Goal: Task Accomplishment & Management: Manage account settings

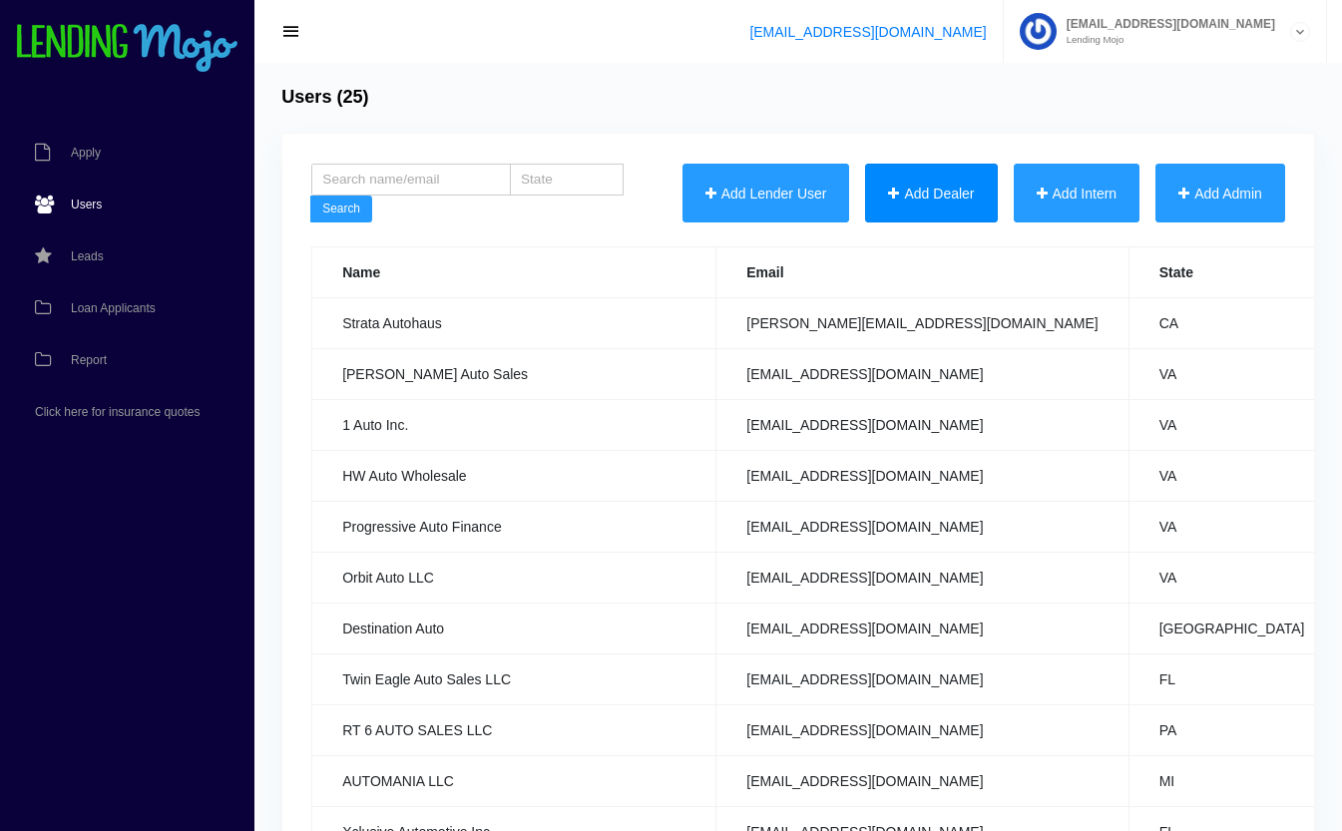
click at [942, 191] on button "Add Dealer" at bounding box center [931, 194] width 132 height 60
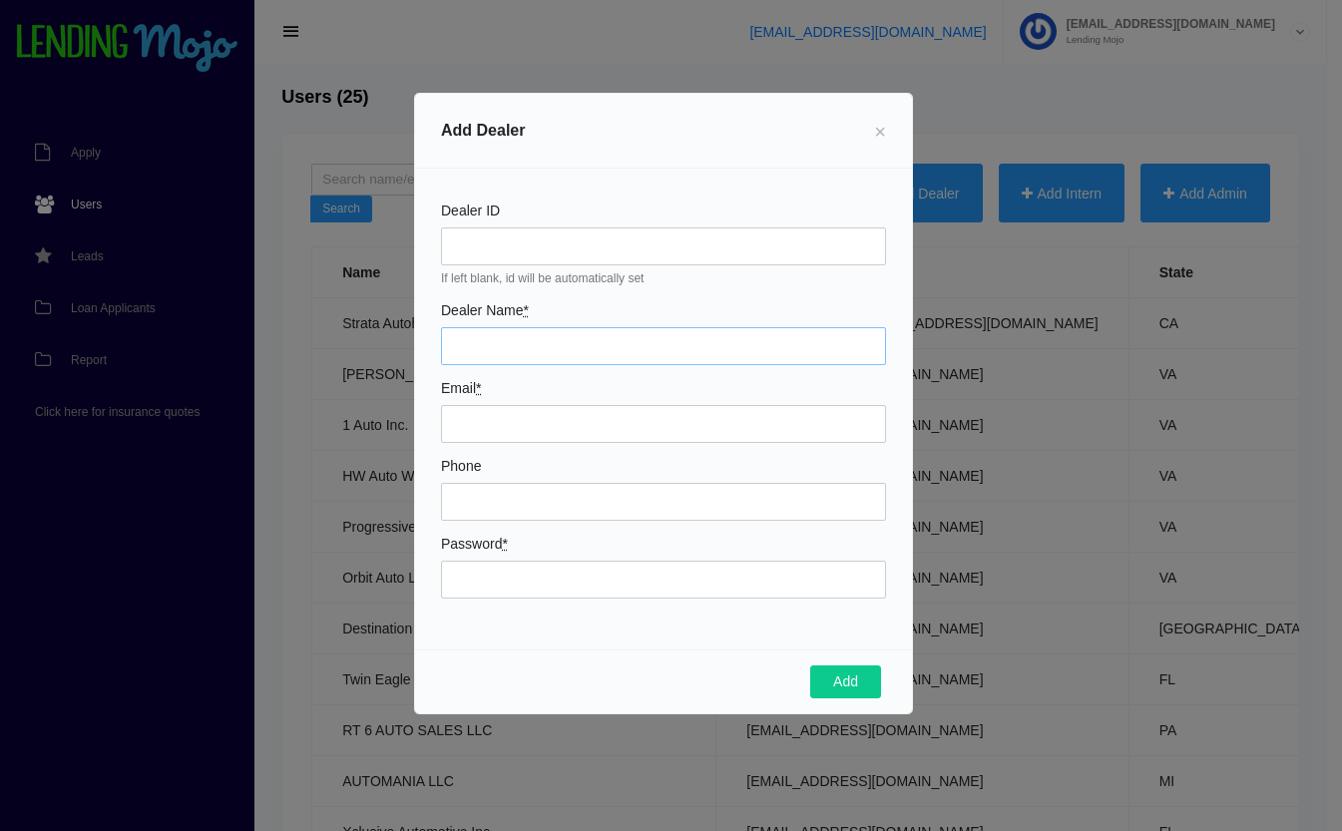
click at [510, 339] on input "Dealer Name *" at bounding box center [663, 346] width 445 height 38
type input "Auto Gallery Jacksonville LLC"
click at [595, 408] on input "Email *" at bounding box center [663, 424] width 445 height 38
type input "[EMAIL_ADDRESS][DOMAIN_NAME]"
type input "9043474883"
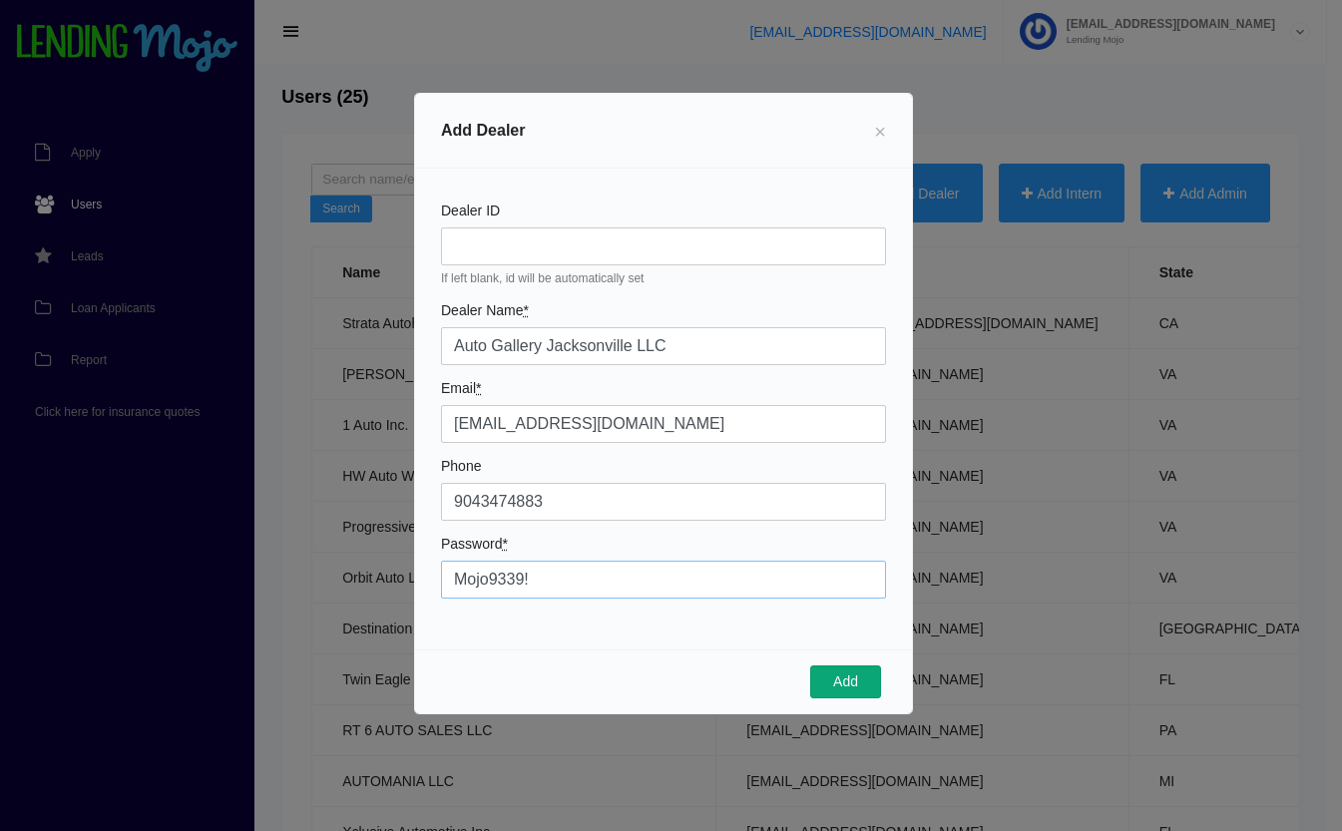
type input "Mojo9339!"
click at [867, 694] on button "Add" at bounding box center [845, 682] width 71 height 34
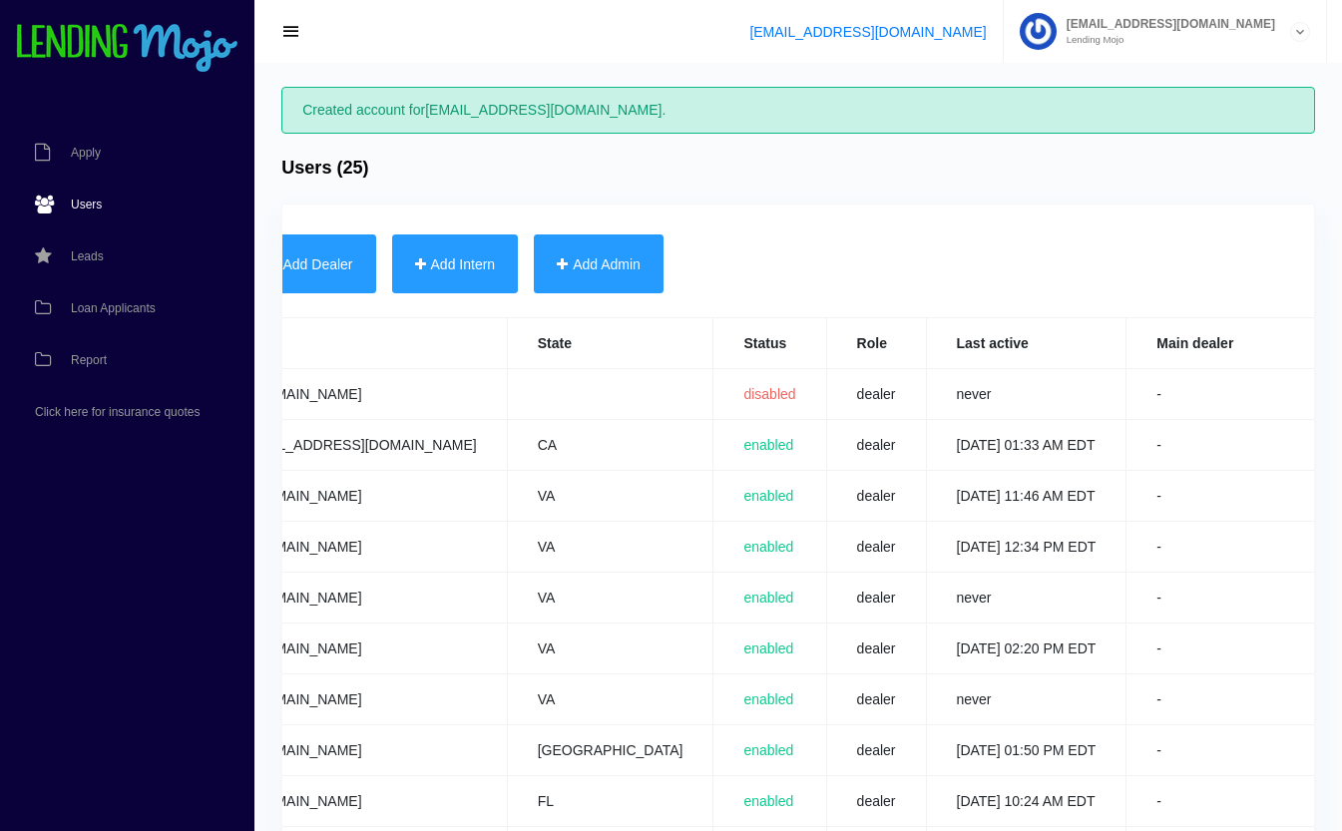
scroll to position [0, 786]
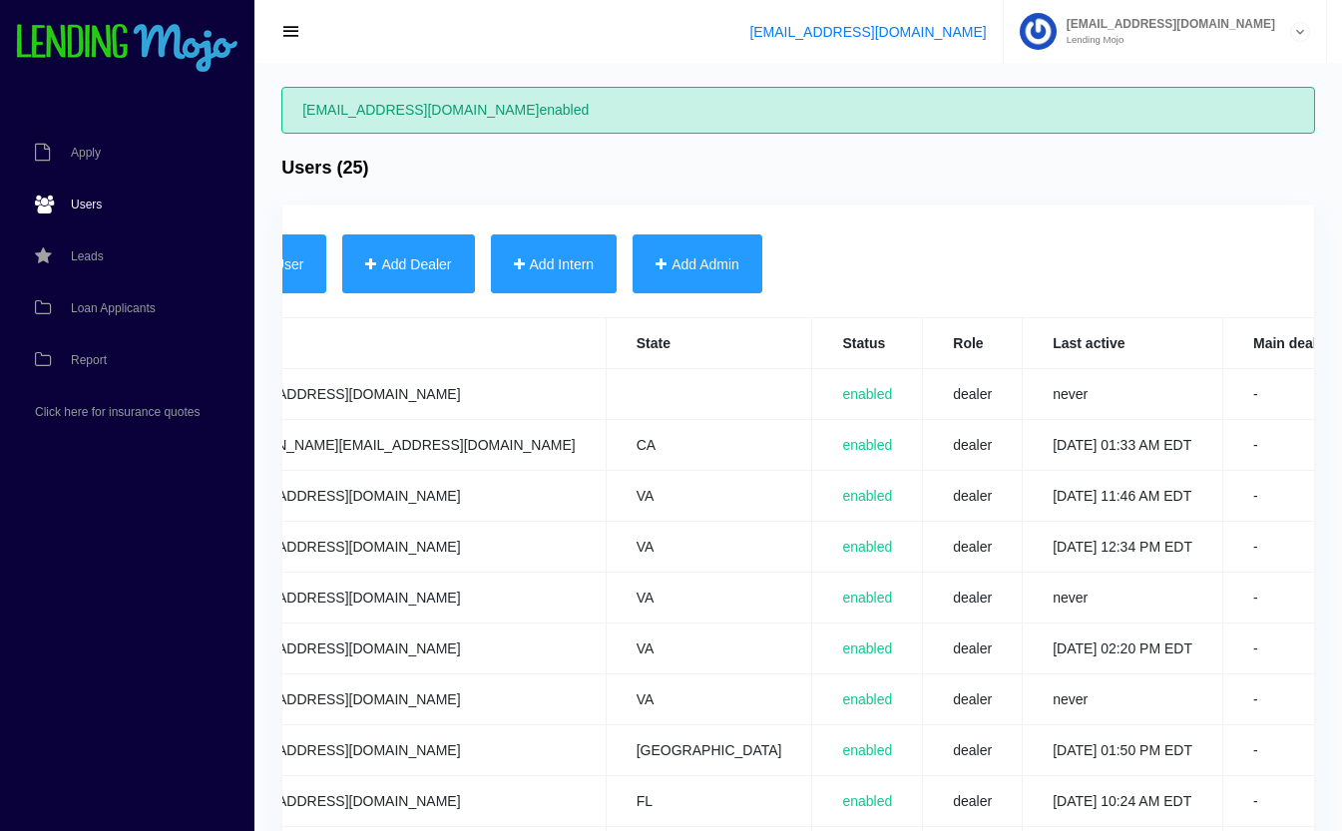
scroll to position [0, 783]
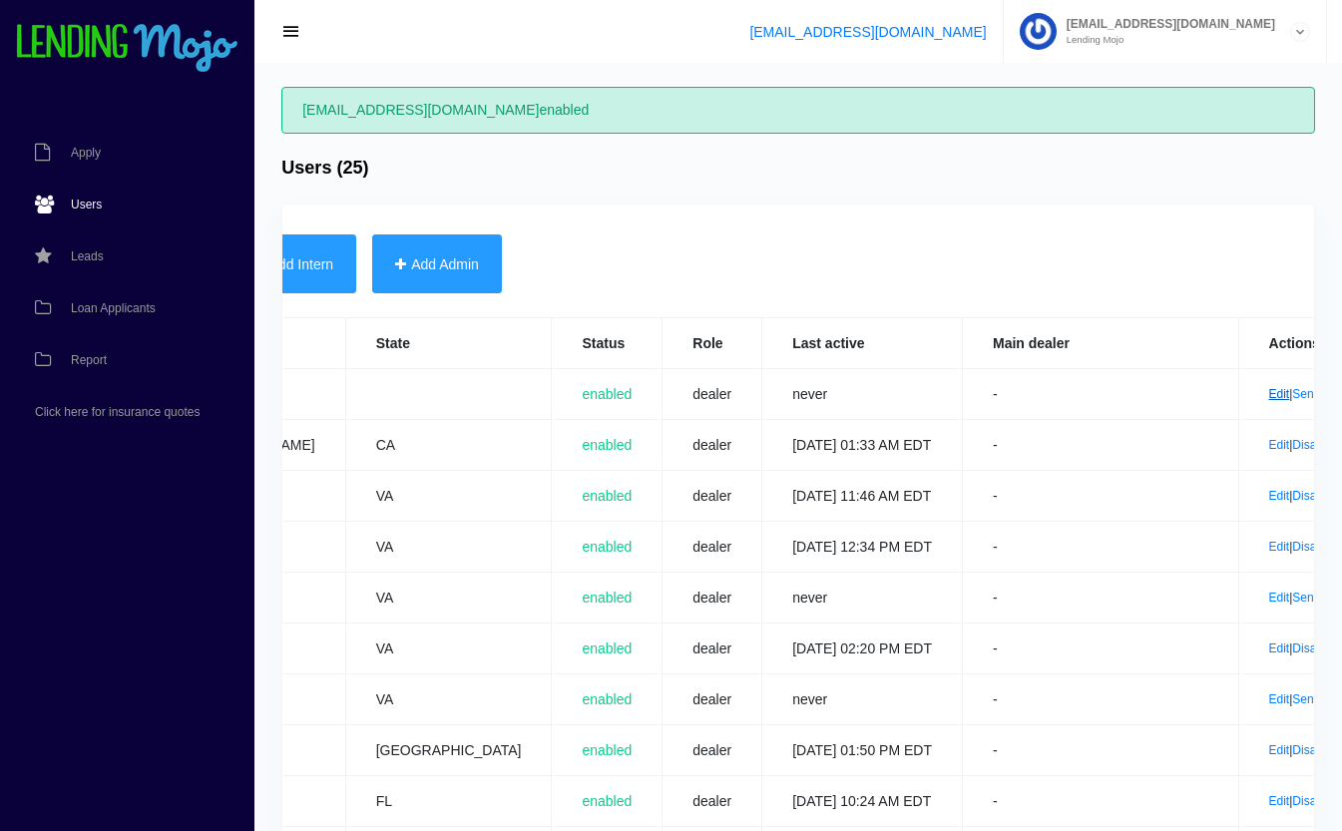
click at [1269, 398] on link "Edit" at bounding box center [1279, 394] width 21 height 14
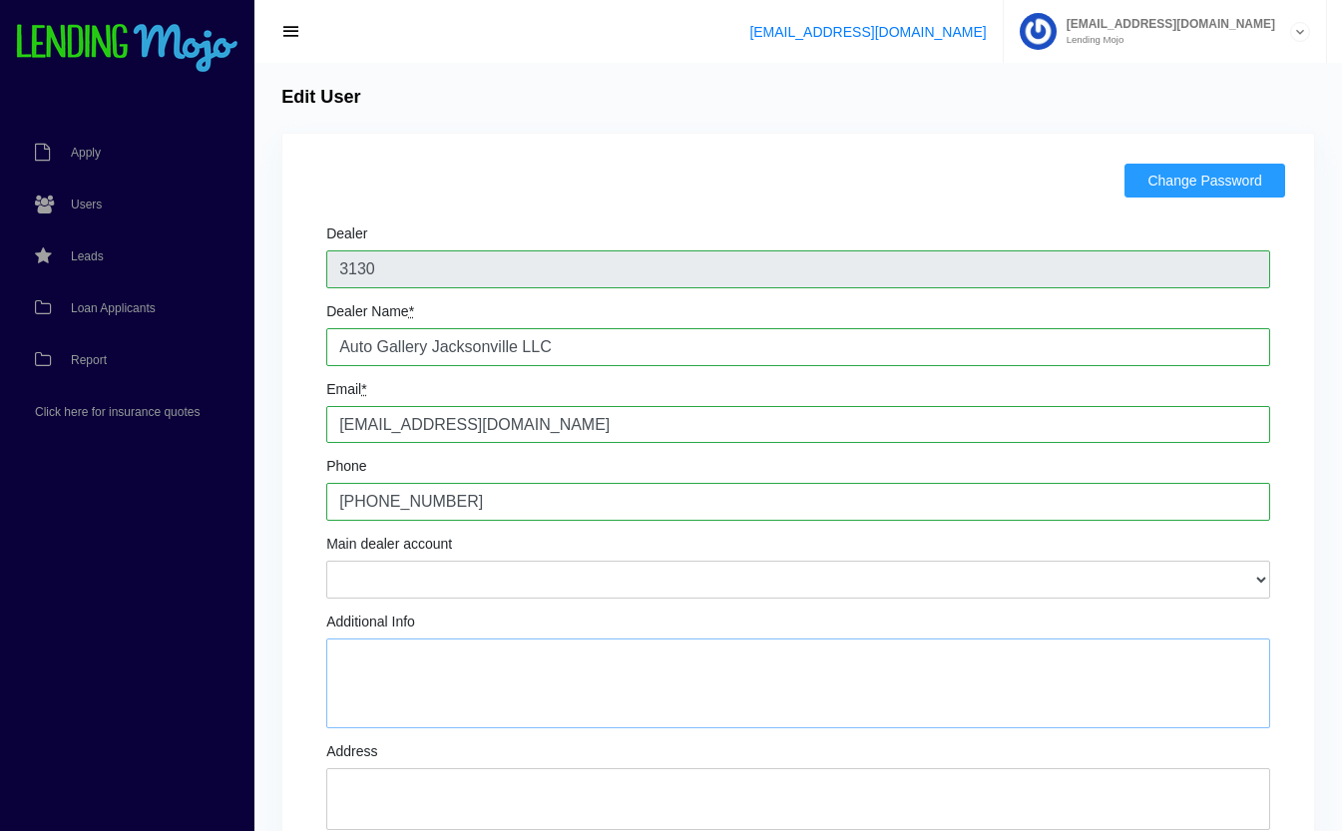
click at [498, 691] on textarea "Additional Info" at bounding box center [798, 684] width 944 height 90
click at [583, 685] on textarea "Jerry Cutaia II Sam Kazran skazran@autogalleryjax.com same # for text" at bounding box center [798, 684] width 944 height 90
click at [497, 710] on textarea "Jerry Cutaia II Sam Kazran skazran@autogalleryjax.com 904.661.6566 same # for t…" at bounding box center [798, 684] width 944 height 90
click at [547, 658] on textarea "Jerry Cutaia II Sam Kazran skazran@autogalleryjax.com 904.661.6566 same # for t…" at bounding box center [798, 684] width 944 height 90
click at [500, 719] on textarea "Jerry Cutaia II Sam Kazran skazran@autogalleryjax.com 904.661.6566 same # for t…" at bounding box center [798, 684] width 944 height 90
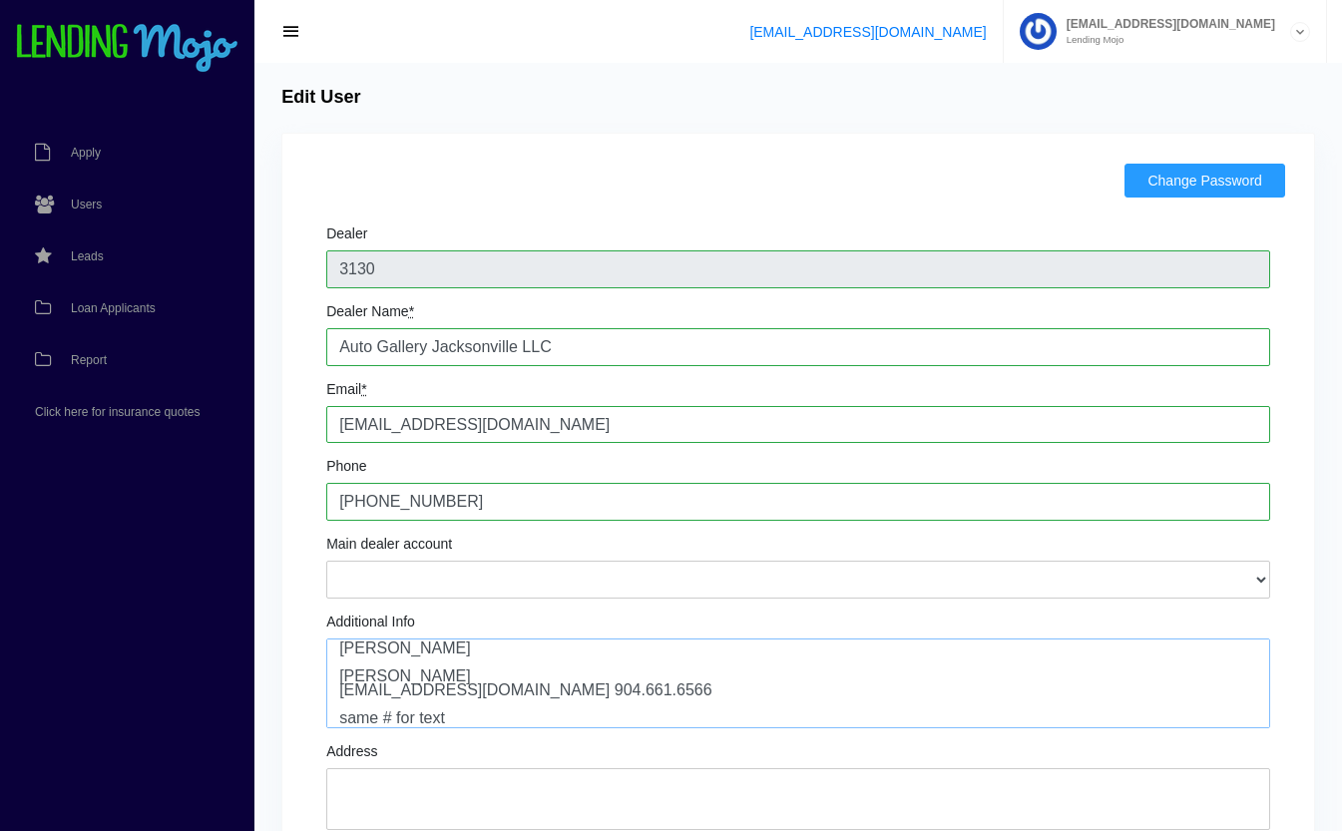
scroll to position [9, 0]
click at [378, 718] on textarea "Jerry Cutaia II Sam Kazran skazran@autogalleryjax.com 904.661.6566 same # for t…" at bounding box center [798, 684] width 944 height 90
click at [465, 719] on textarea "Jerry Cutaia II Sam Kazran skazran@autogalleryjax.com 904.661.6566 either # for…" at bounding box center [798, 684] width 944 height 90
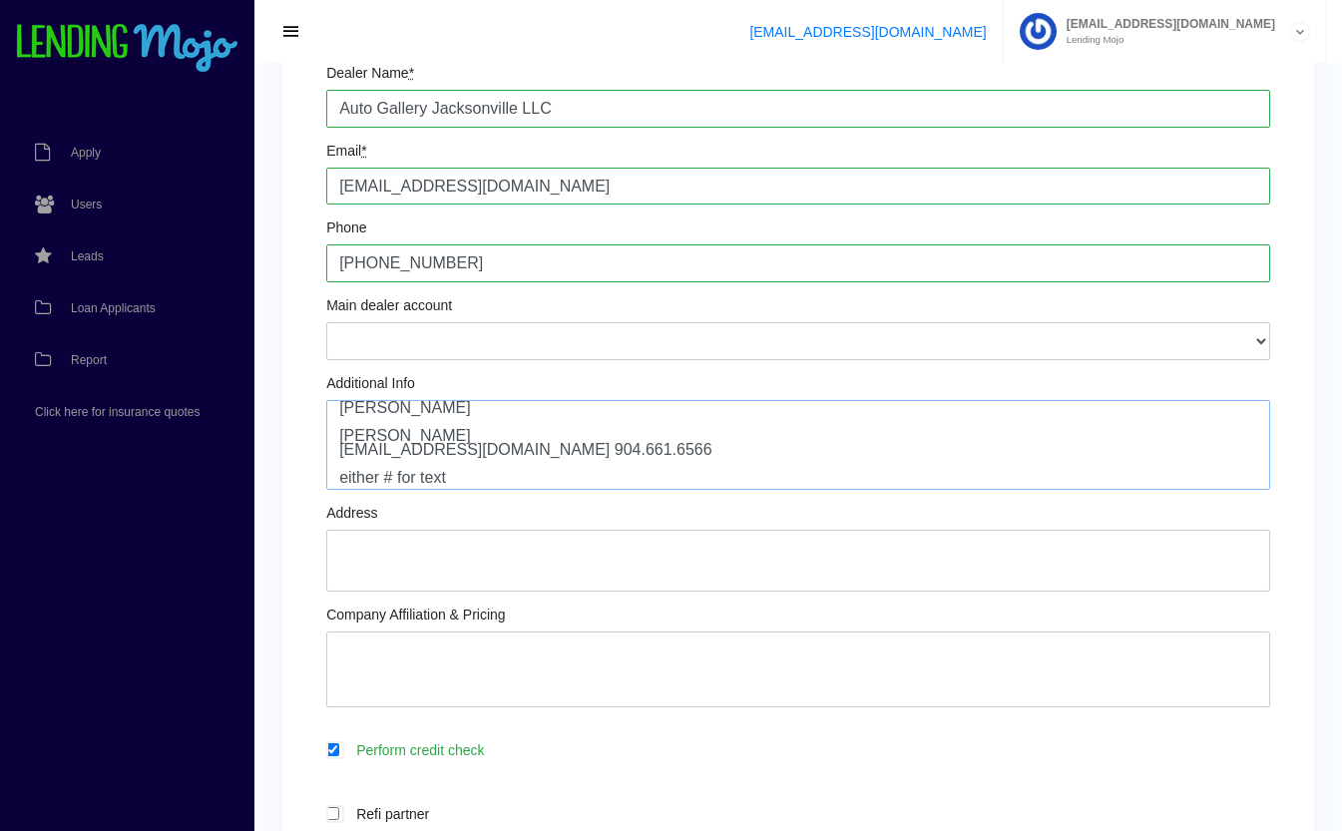
scroll to position [233, 0]
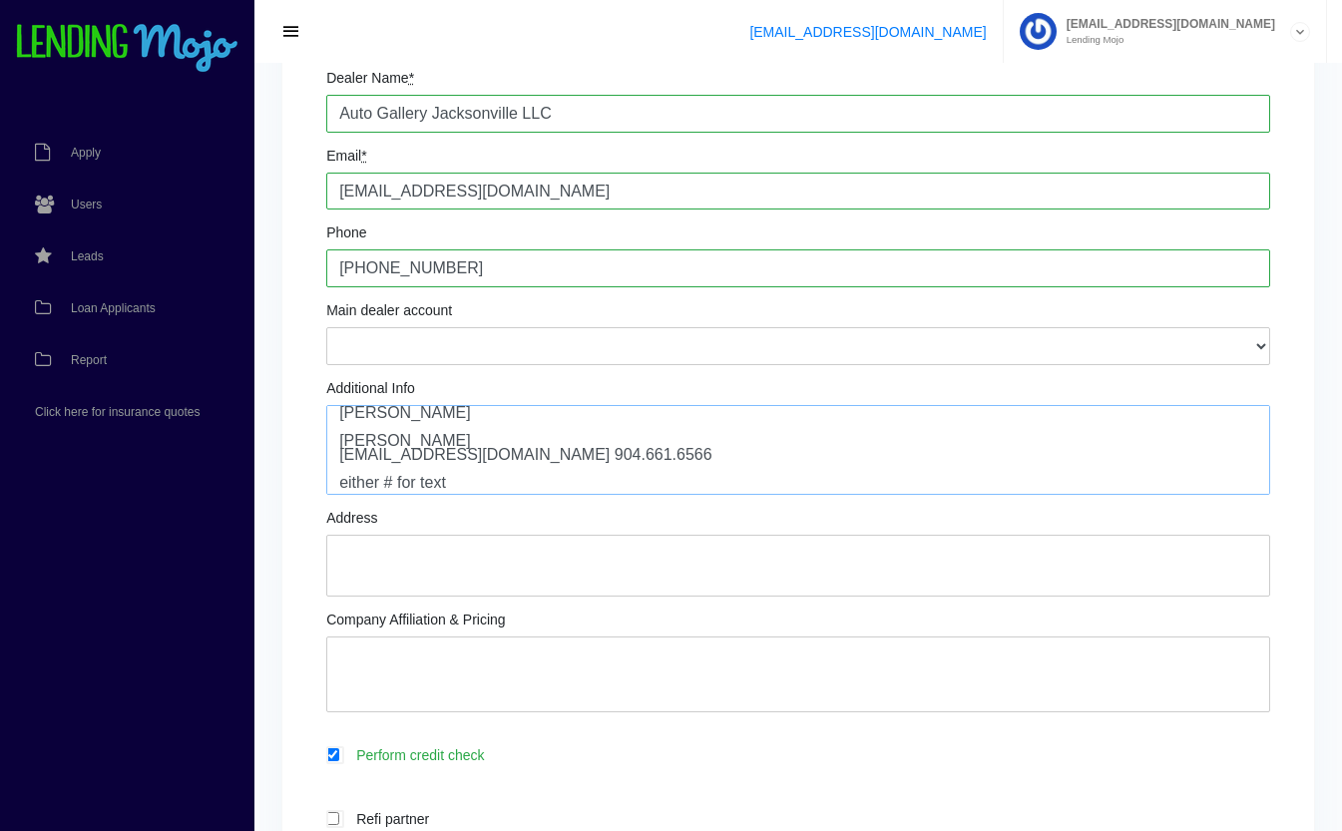
type textarea "Jerry Cutaia II Sam Kazran skazran@autogalleryjax.com 904.661.6566 either # for…"
click at [444, 541] on textarea "Address" at bounding box center [798, 566] width 944 height 62
click at [397, 561] on textarea "Address" at bounding box center [798, 566] width 944 height 62
type textarea "9590 Atlantic Blvd. Jacksonville, FL 32225"
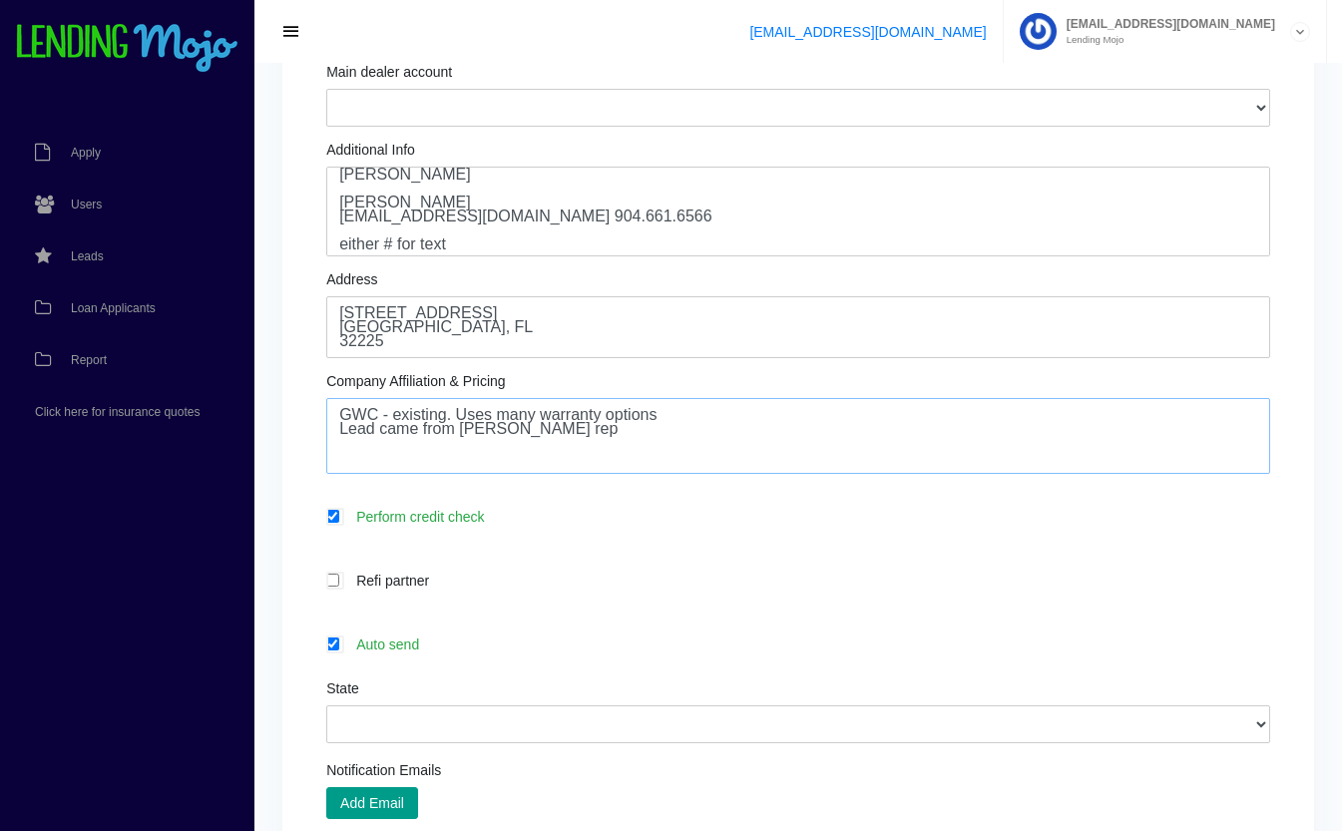
scroll to position [476, 0]
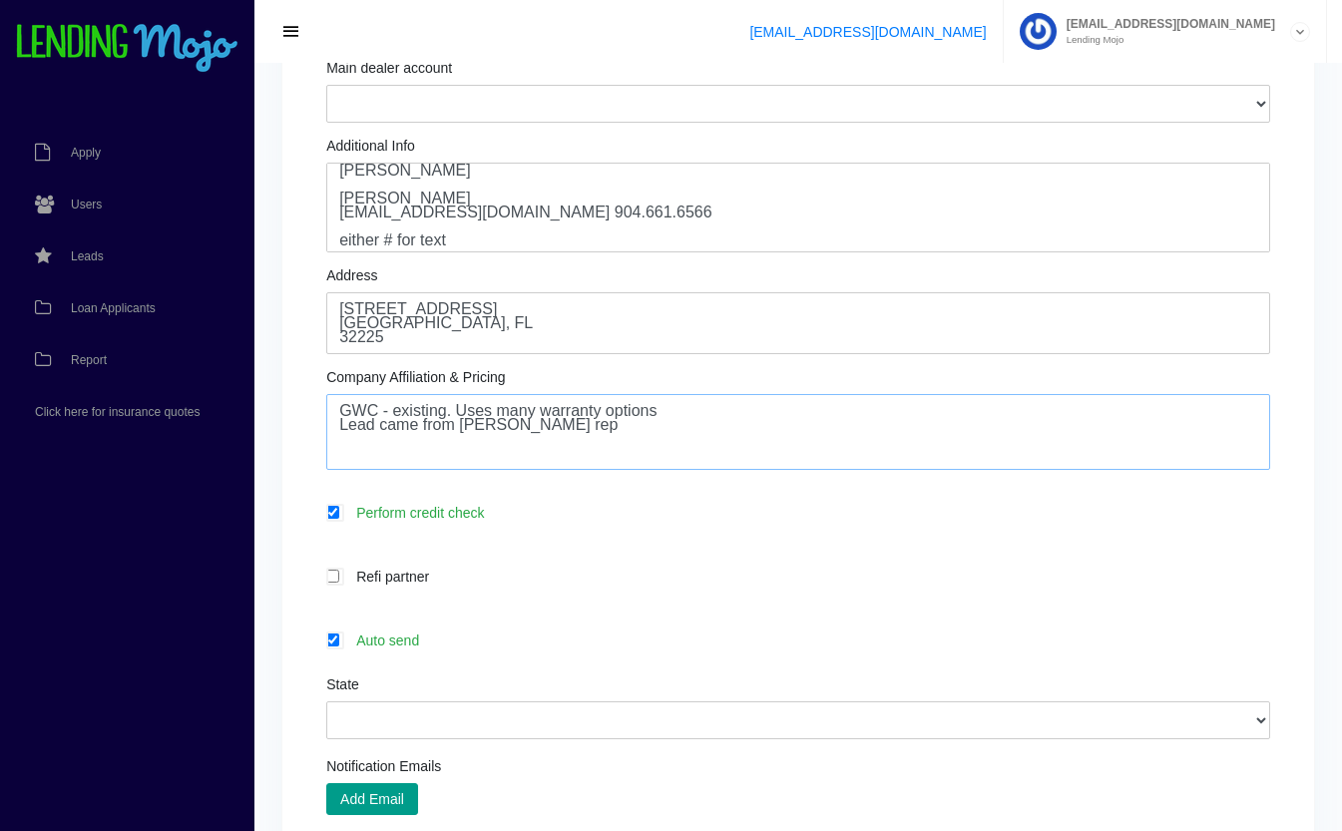
type textarea "GWC - existing. Uses many warranty options Lead came from Joel GWC rep"
click at [419, 641] on icon at bounding box center [419, 641] width 0 height 16
click at [339, 641] on input "Auto send" at bounding box center [332, 640] width 13 height 13
checkbox input "false"
click at [453, 714] on select "Alabama Alaska Arizona Arkansas California Colorado Connecticut Delaware Distri…" at bounding box center [798, 720] width 944 height 38
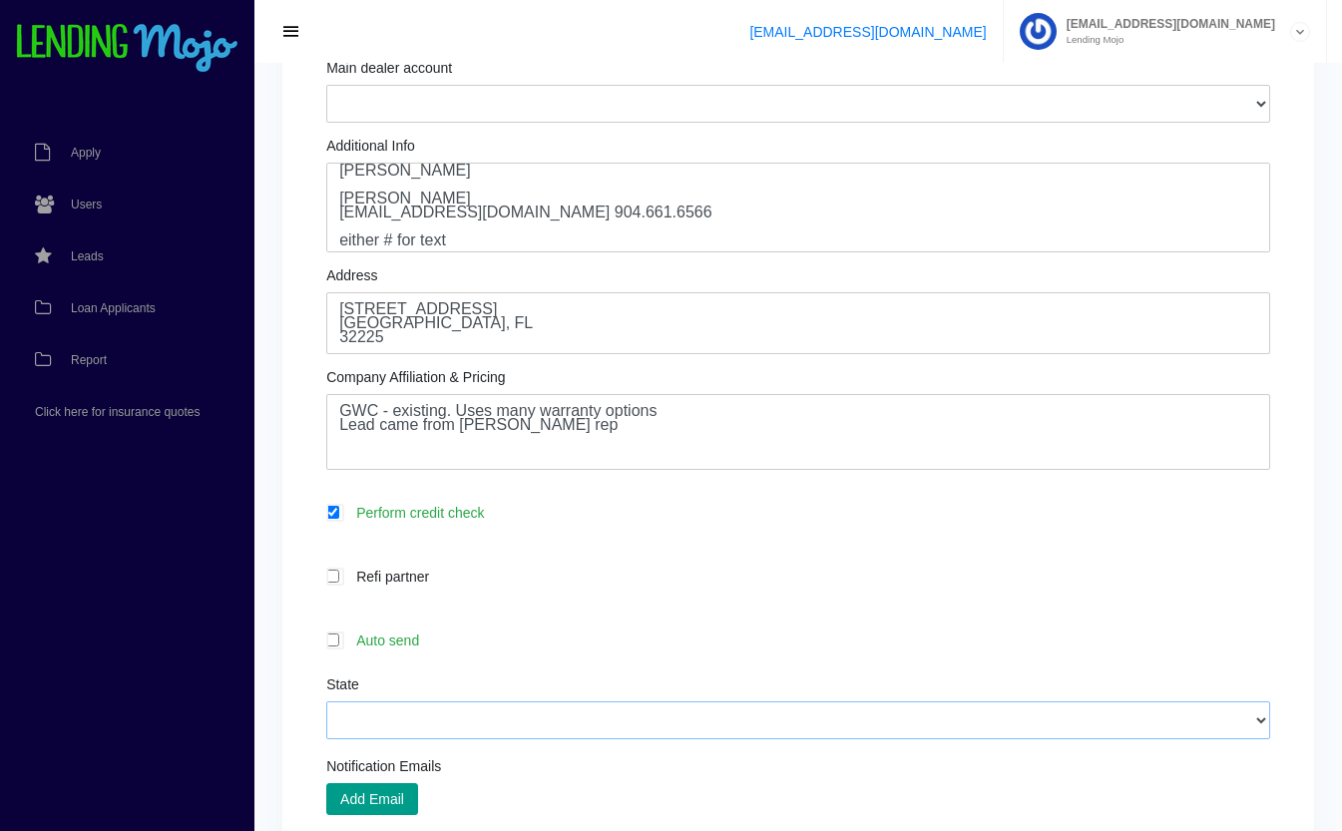
select select "FL"
click at [326, 702] on select "Alabama Alaska Arizona Arkansas California Colorado Connecticut Delaware Distri…" at bounding box center [798, 720] width 944 height 38
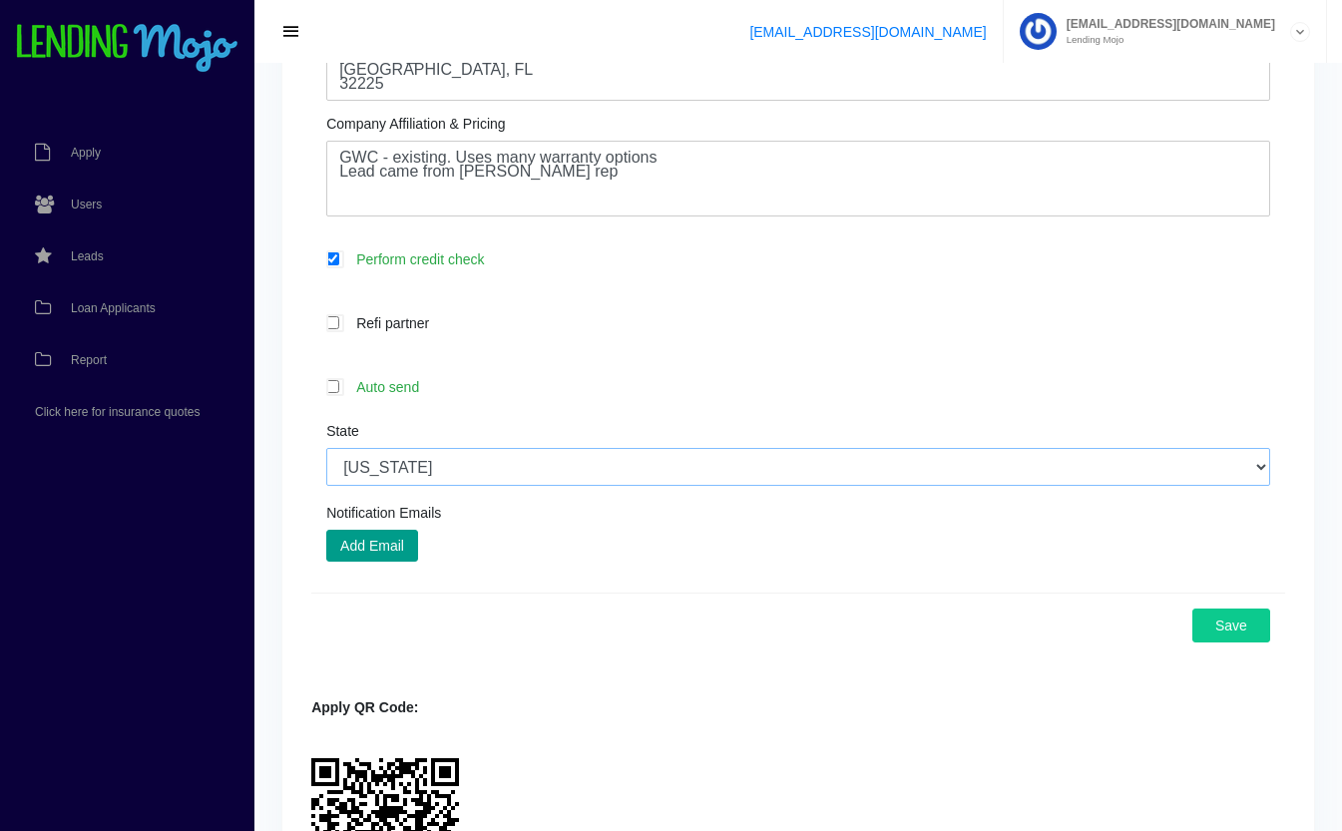
scroll to position [729, 0]
click at [372, 545] on button "Add Email" at bounding box center [372, 546] width 92 height 32
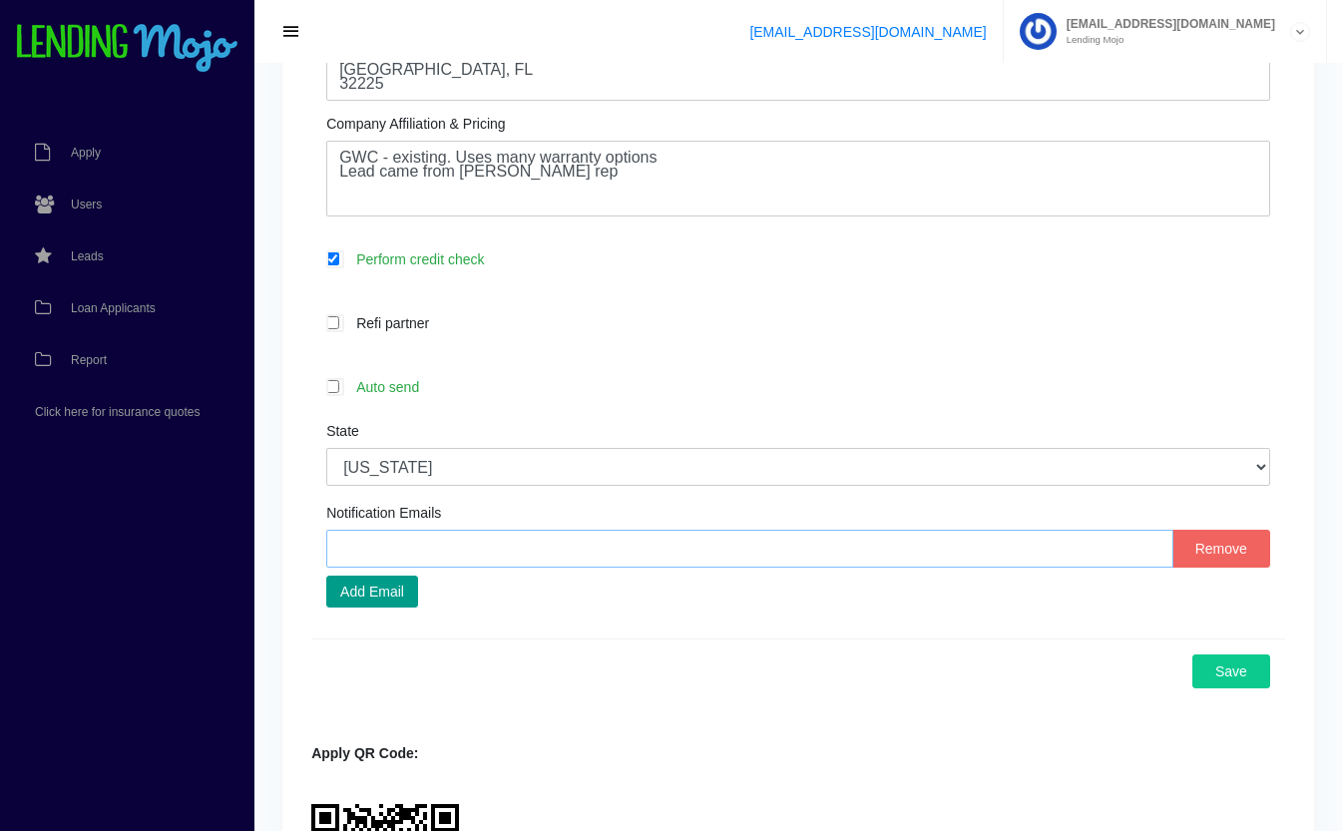
click at [425, 552] on input "text" at bounding box center [749, 549] width 847 height 38
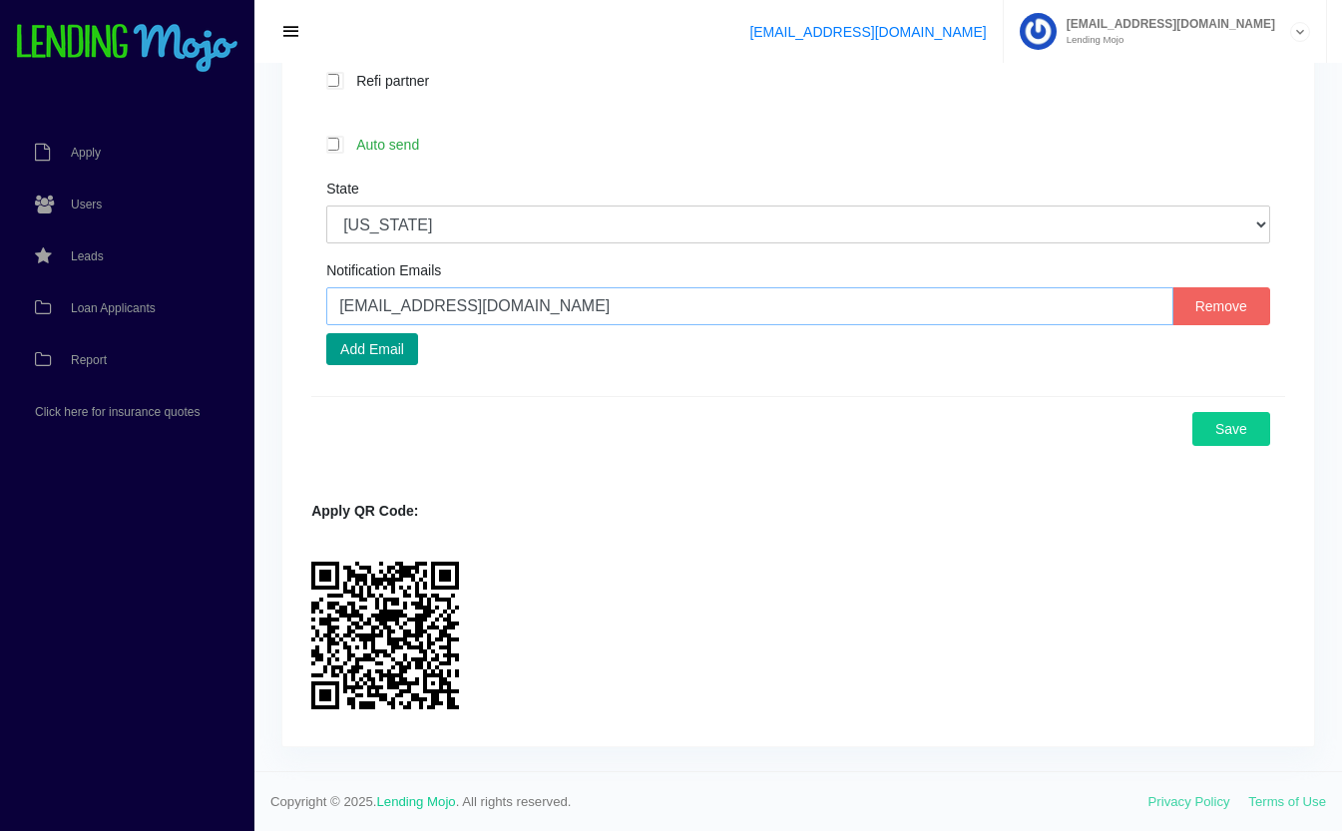
scroll to position [973, 0]
type input "skazran@autogalleryjax.com"
click at [1233, 428] on button "Save" at bounding box center [1231, 428] width 78 height 34
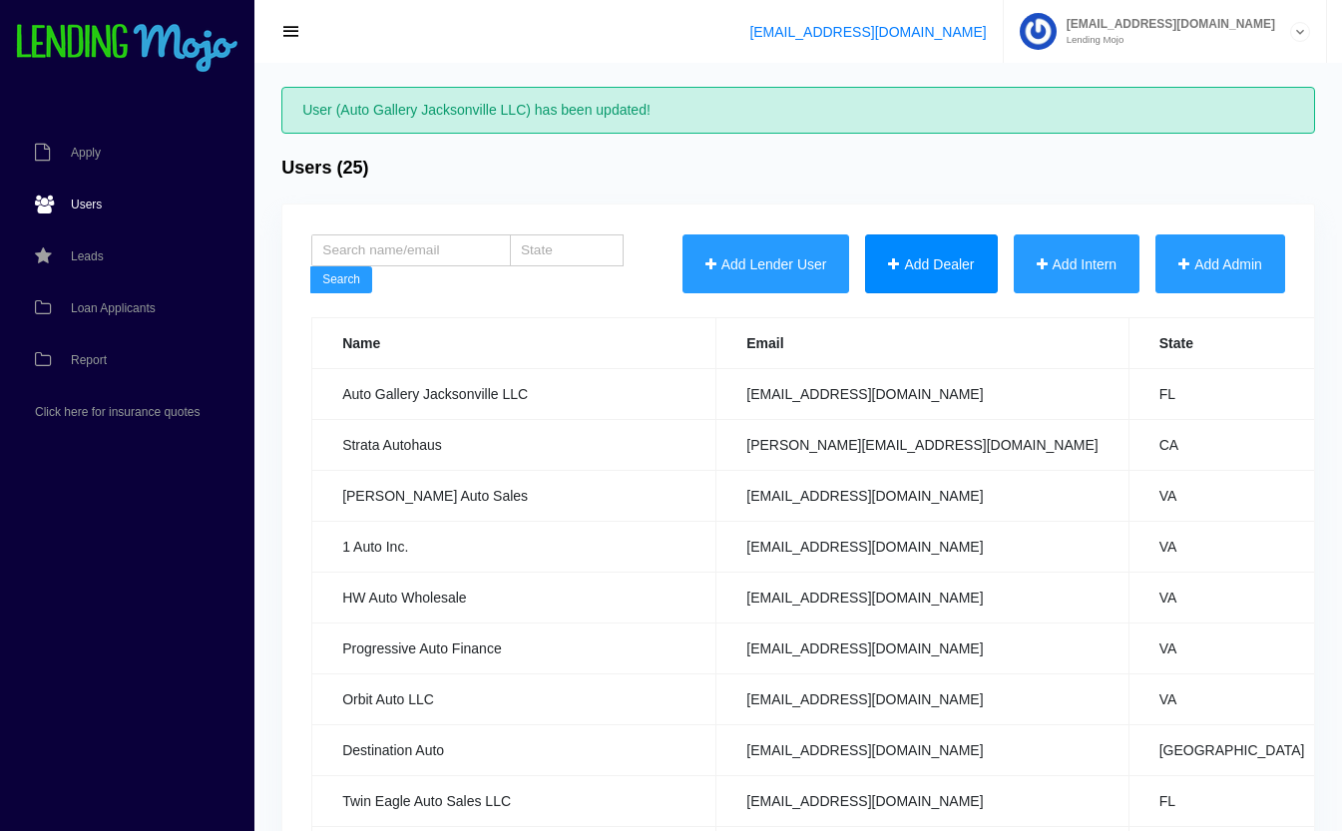
click at [922, 258] on button "Add Dealer" at bounding box center [931, 264] width 132 height 60
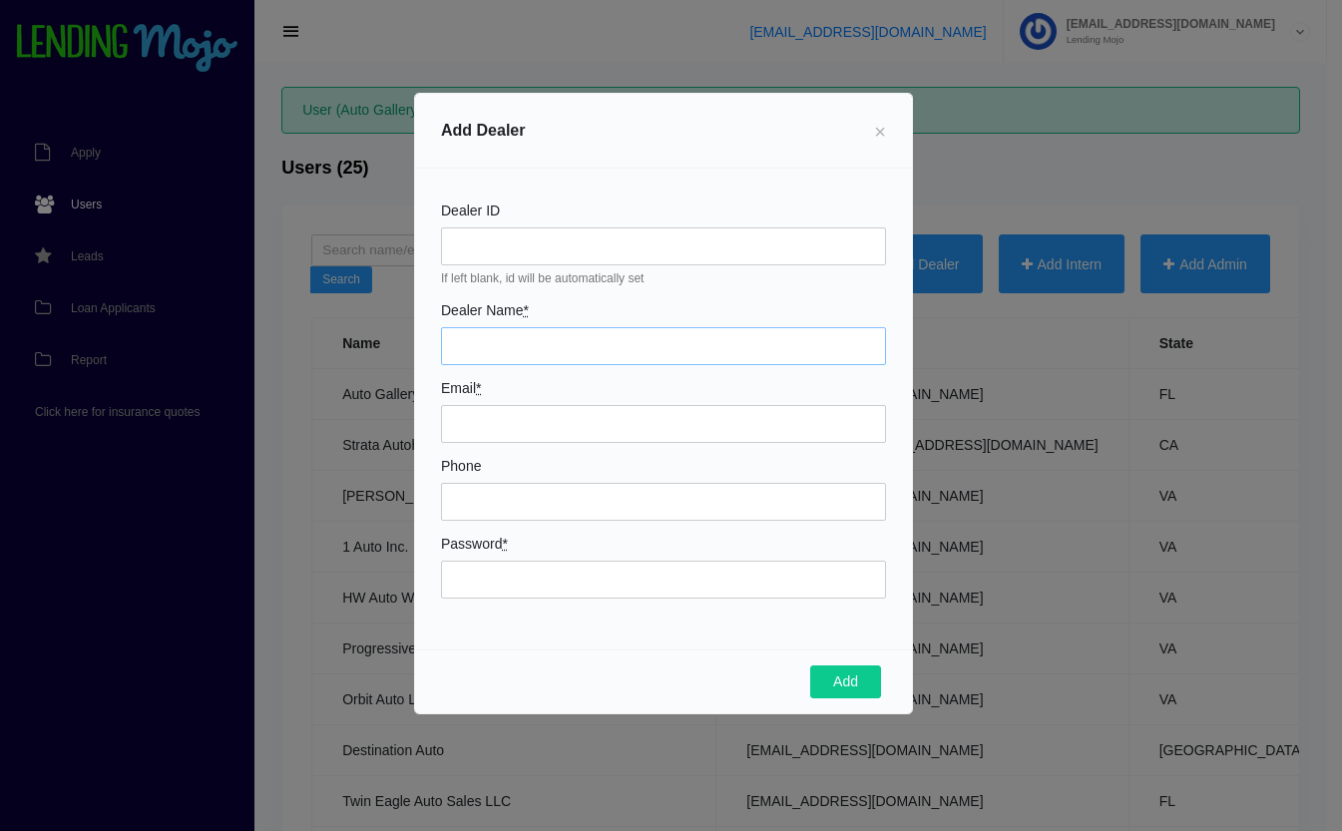
click at [476, 350] on input "Dealer Name *" at bounding box center [663, 346] width 445 height 38
type input "Highsign Autos"
click at [508, 407] on input "Email *" at bounding box center [663, 424] width 445 height 38
type input "stallionz2810@gmail.com"
click at [481, 504] on input "Phone" at bounding box center [663, 502] width 445 height 38
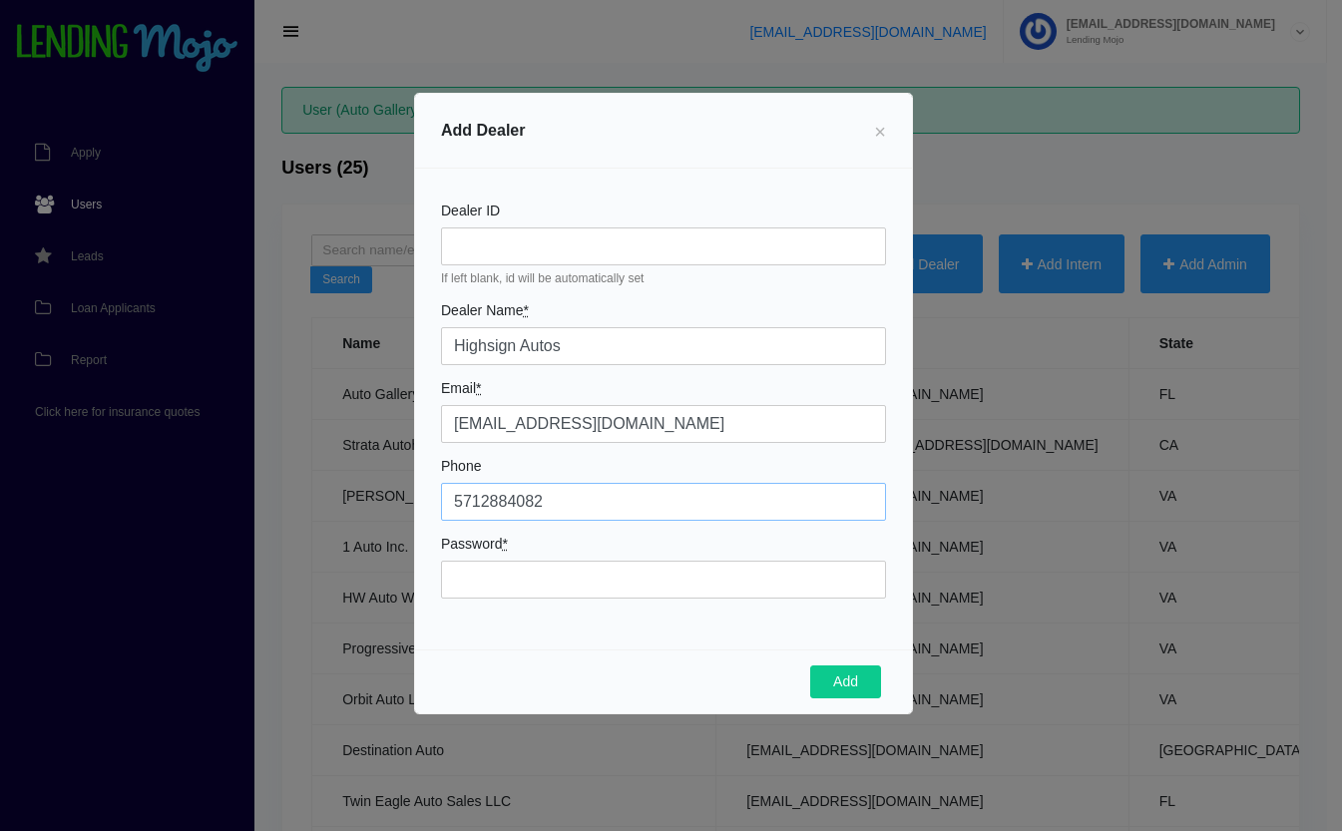
type input "5712884082"
type input "Mojo9339!"
click at [837, 685] on button "Add" at bounding box center [845, 682] width 71 height 34
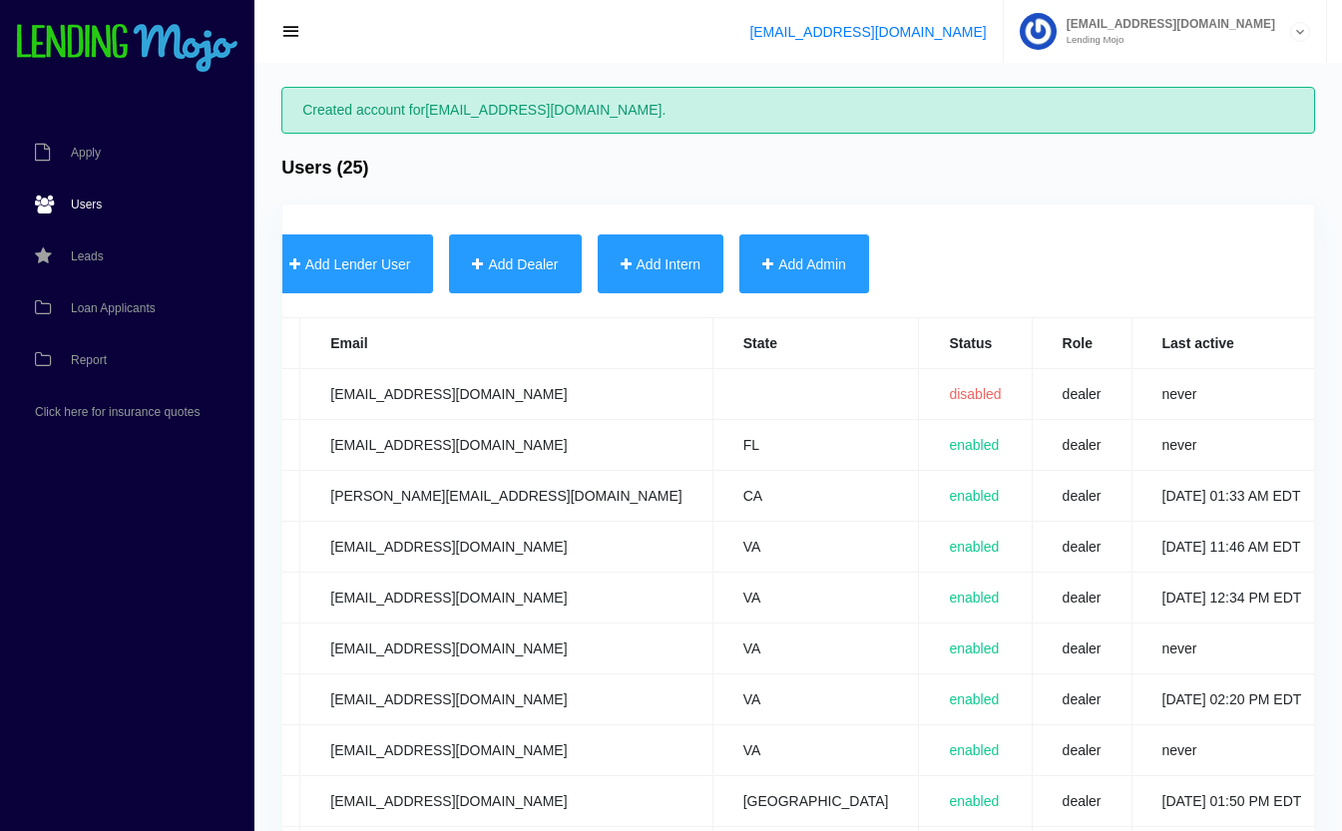
scroll to position [0, 786]
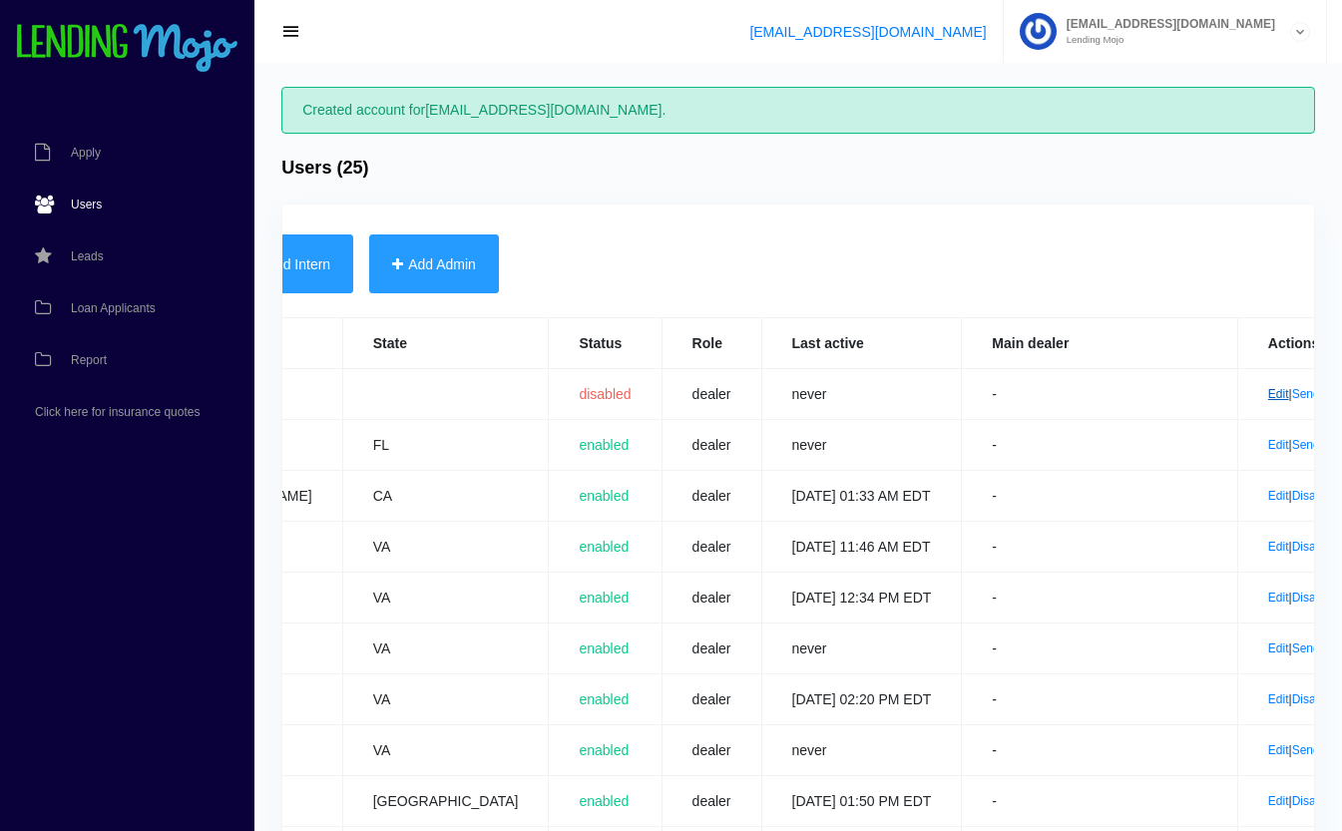
click at [1268, 387] on link "Edit" at bounding box center [1278, 394] width 21 height 14
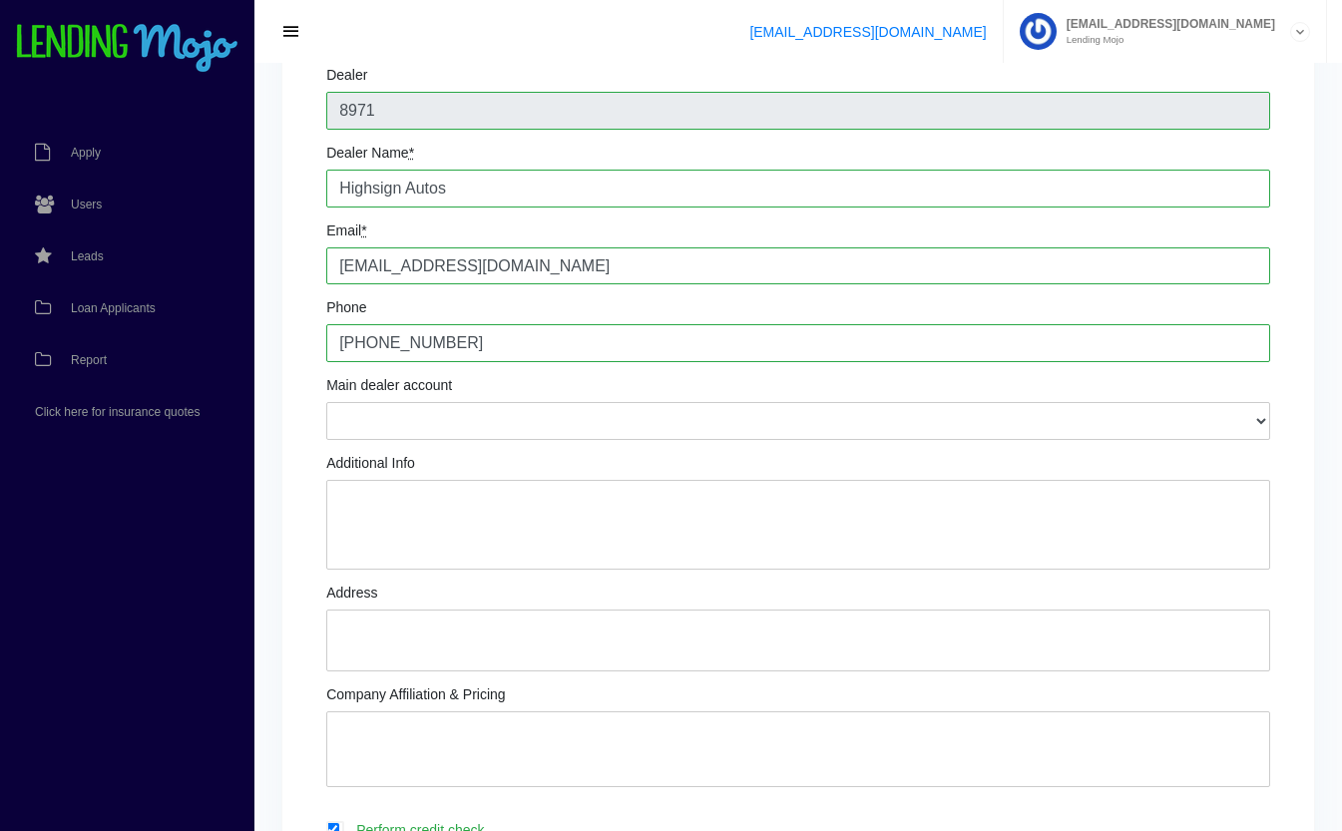
scroll to position [246, 0]
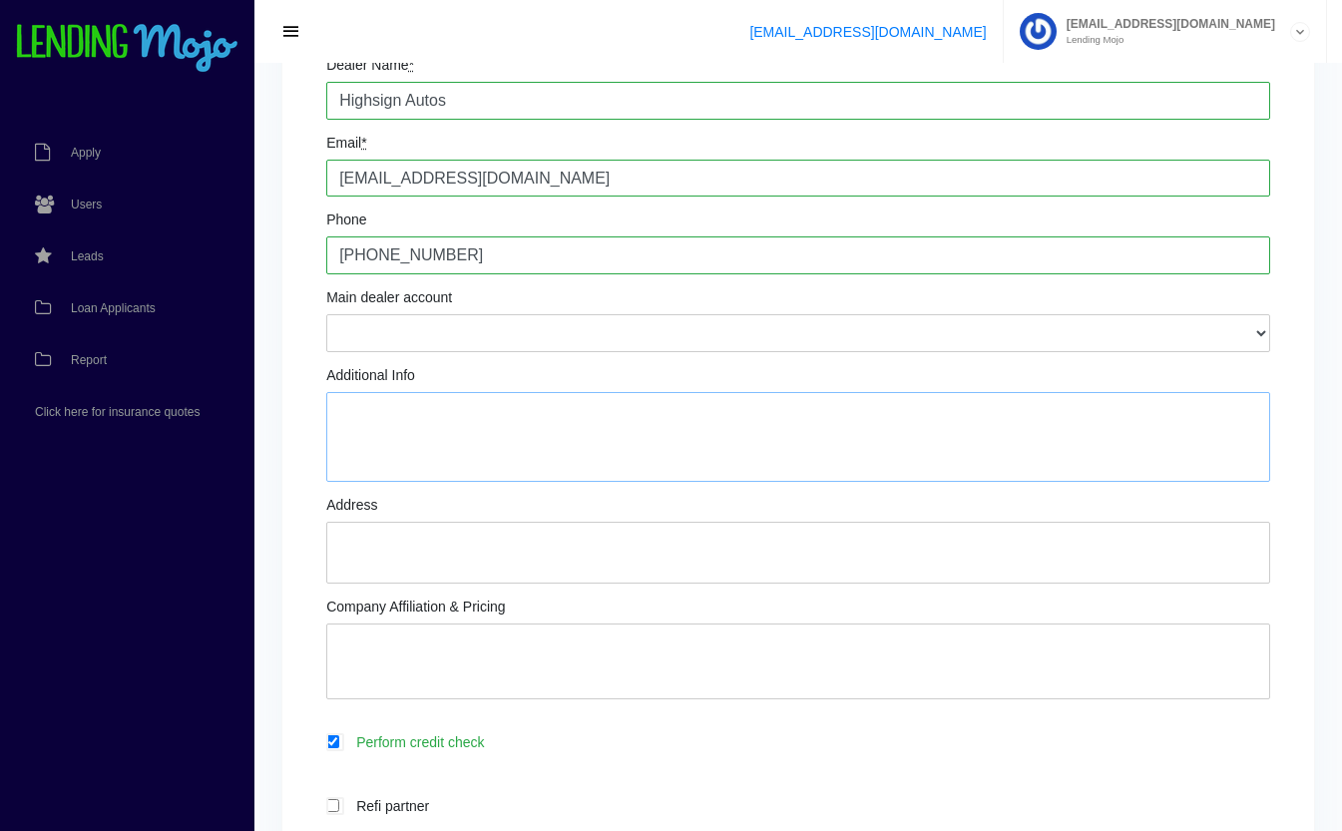
click at [569, 451] on textarea "Additional Info" at bounding box center [798, 437] width 944 height 90
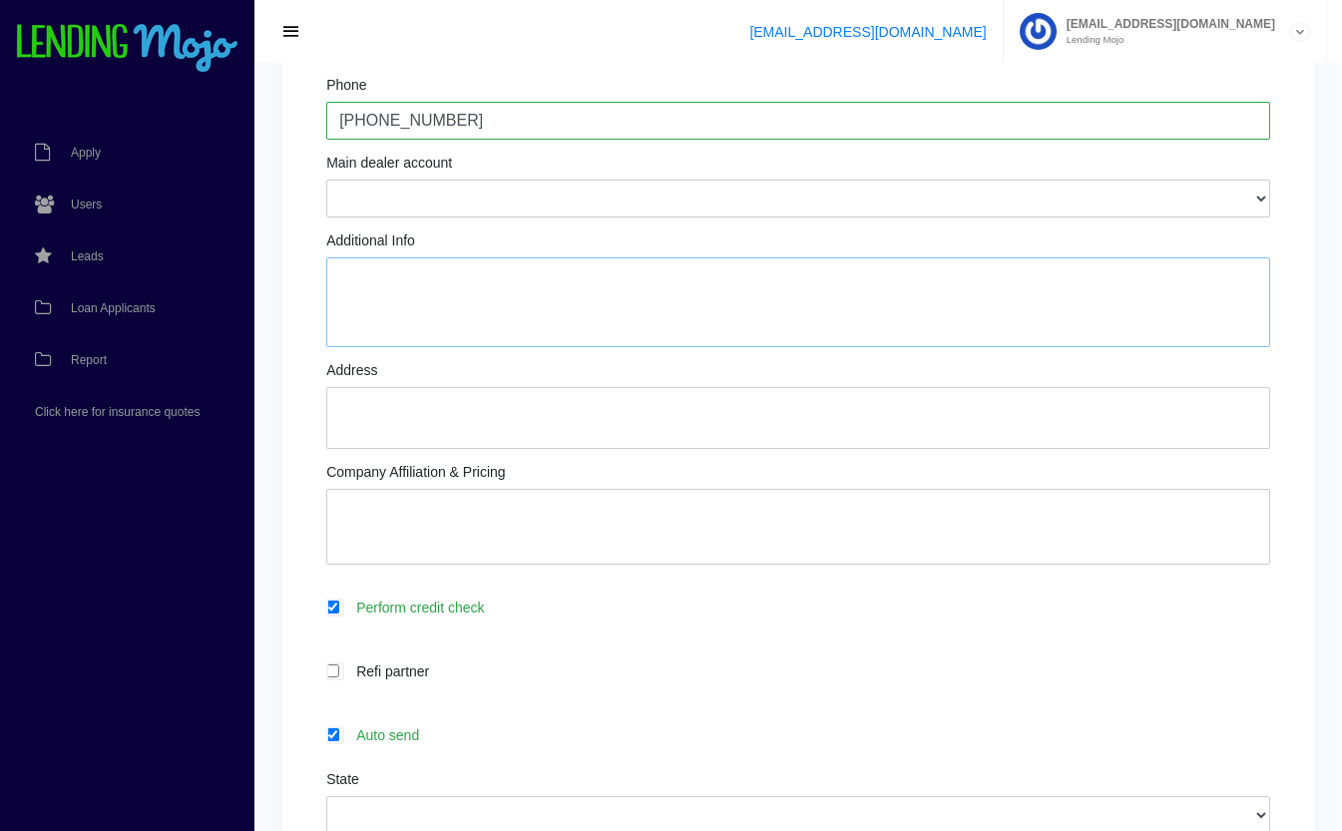
scroll to position [370, 0]
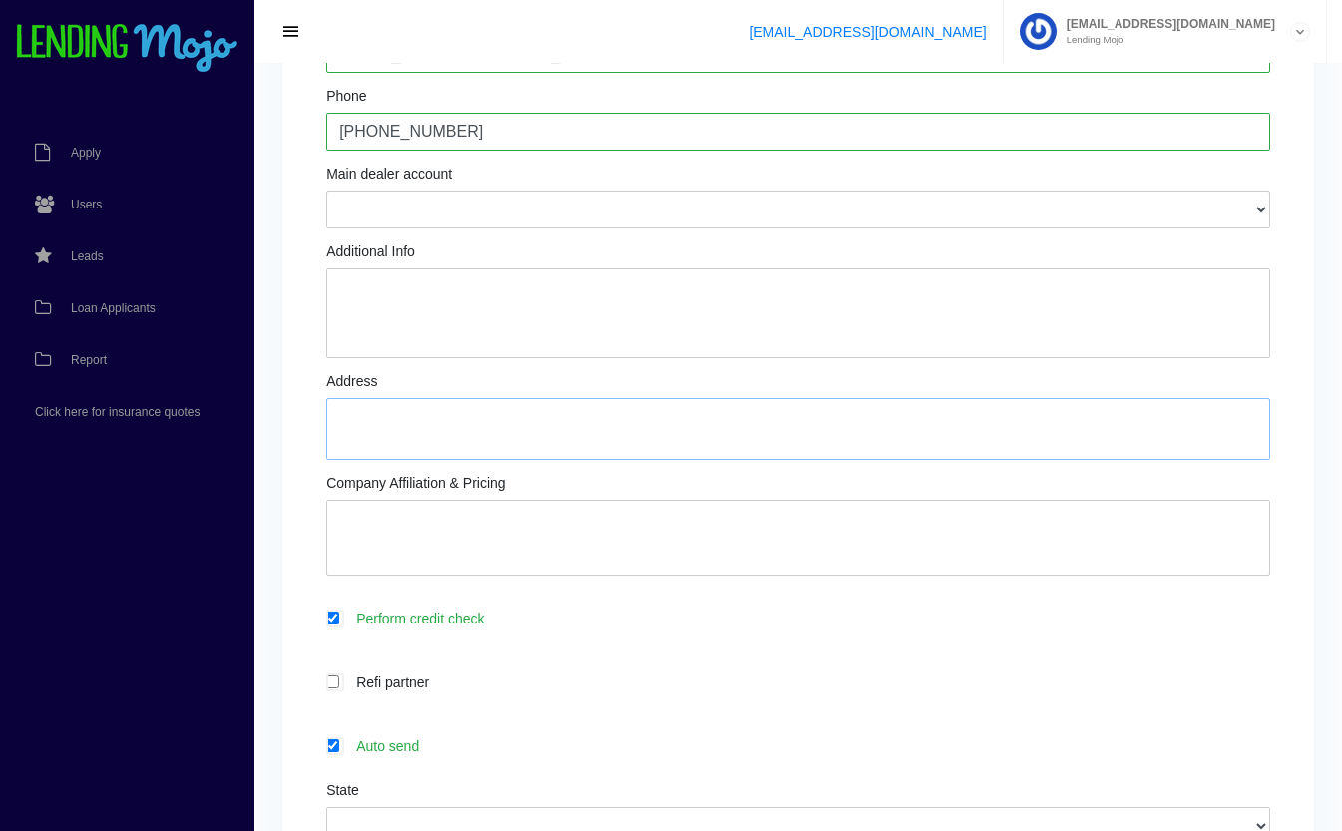
click at [621, 419] on textarea "Address" at bounding box center [798, 429] width 944 height 62
type textarea "[STREET_ADDRESS][PERSON_NAME]"
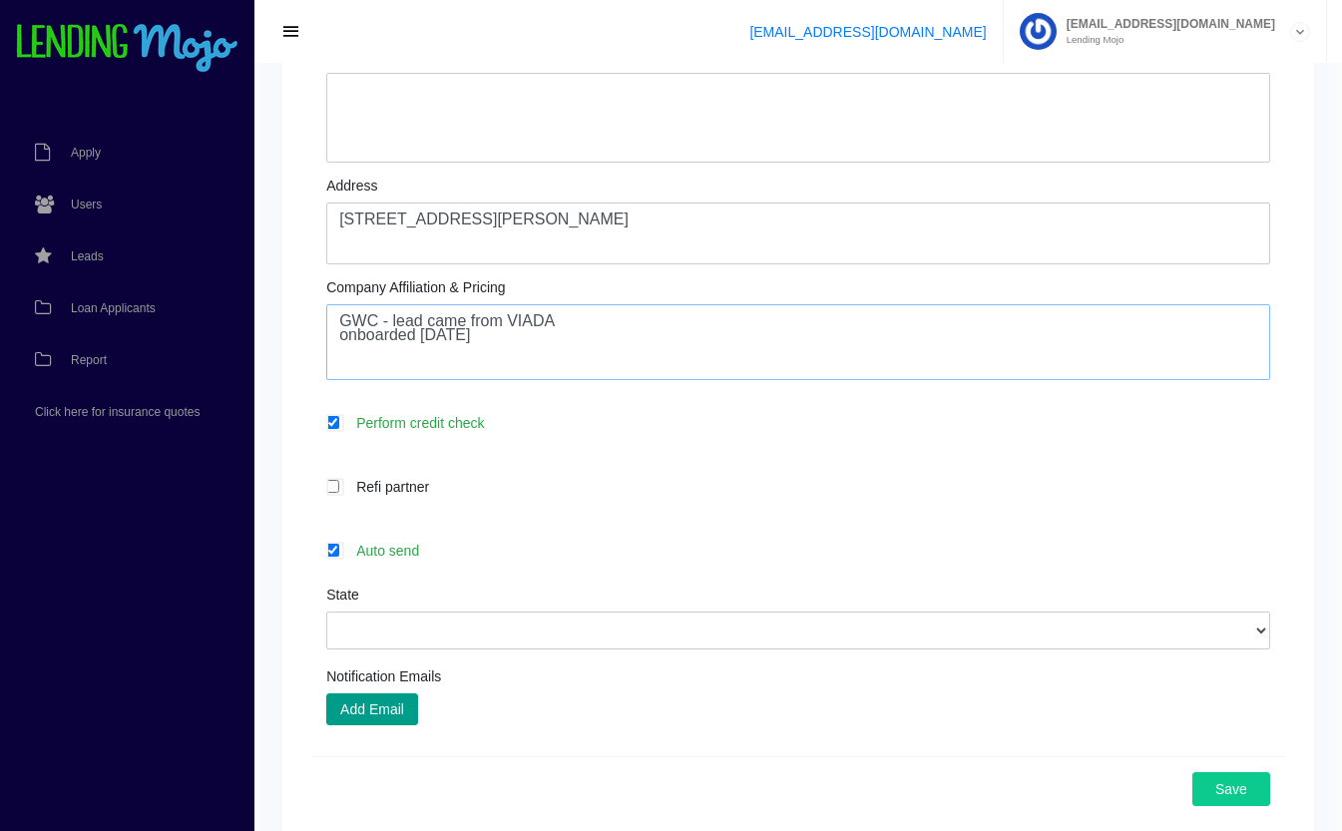
scroll to position [567, 0]
type textarea "GWC - lead came from VIADA onboarded 09.18.25"
click at [469, 559] on label "Auto send" at bounding box center [808, 549] width 924 height 23
click at [339, 556] on input "Auto send" at bounding box center [332, 549] width 13 height 13
checkbox input "false"
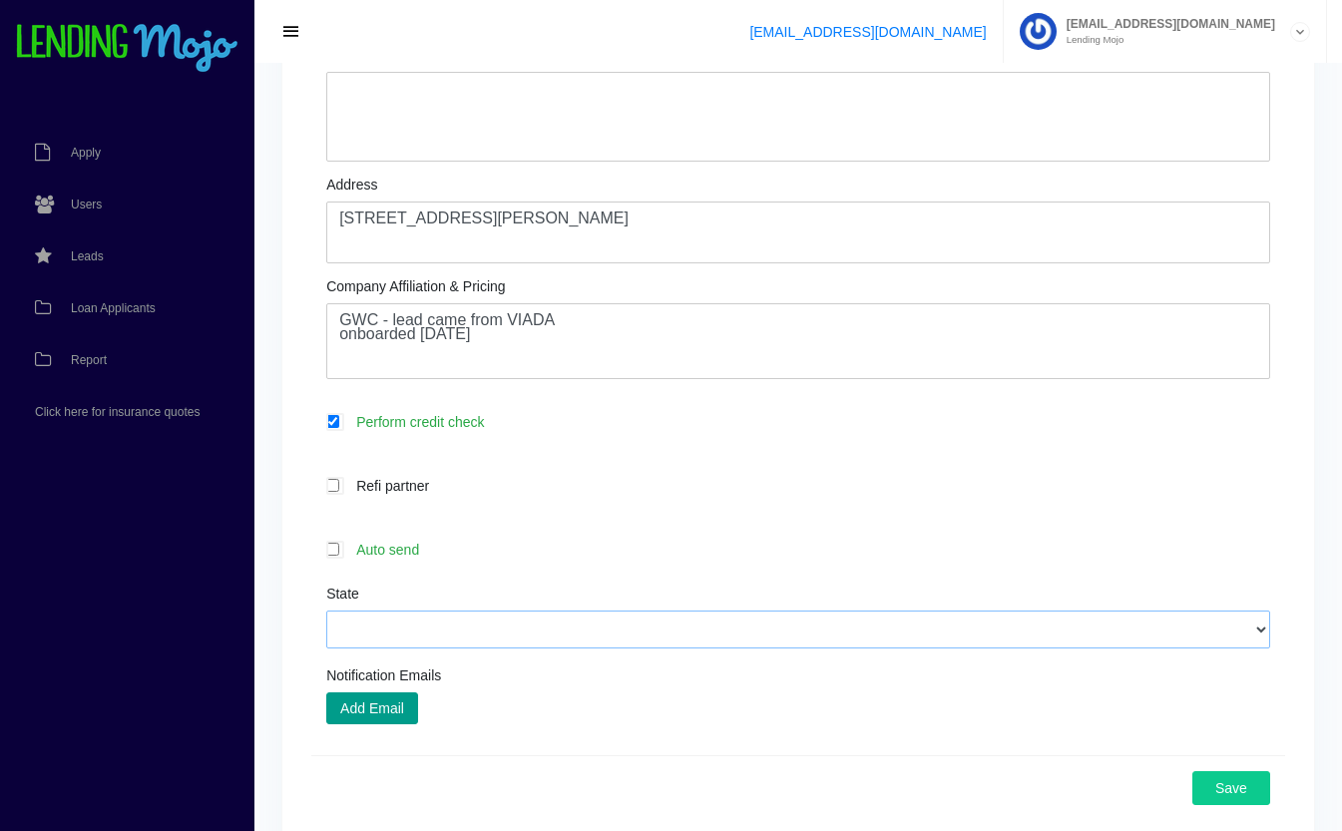
click at [552, 620] on select "Alabama Alaska Arizona Arkansas California Colorado Connecticut Delaware Distri…" at bounding box center [798, 630] width 944 height 38
select select "VA"
click at [326, 613] on select "Alabama Alaska Arizona Arkansas California Colorado Connecticut Delaware Distri…" at bounding box center [798, 630] width 944 height 38
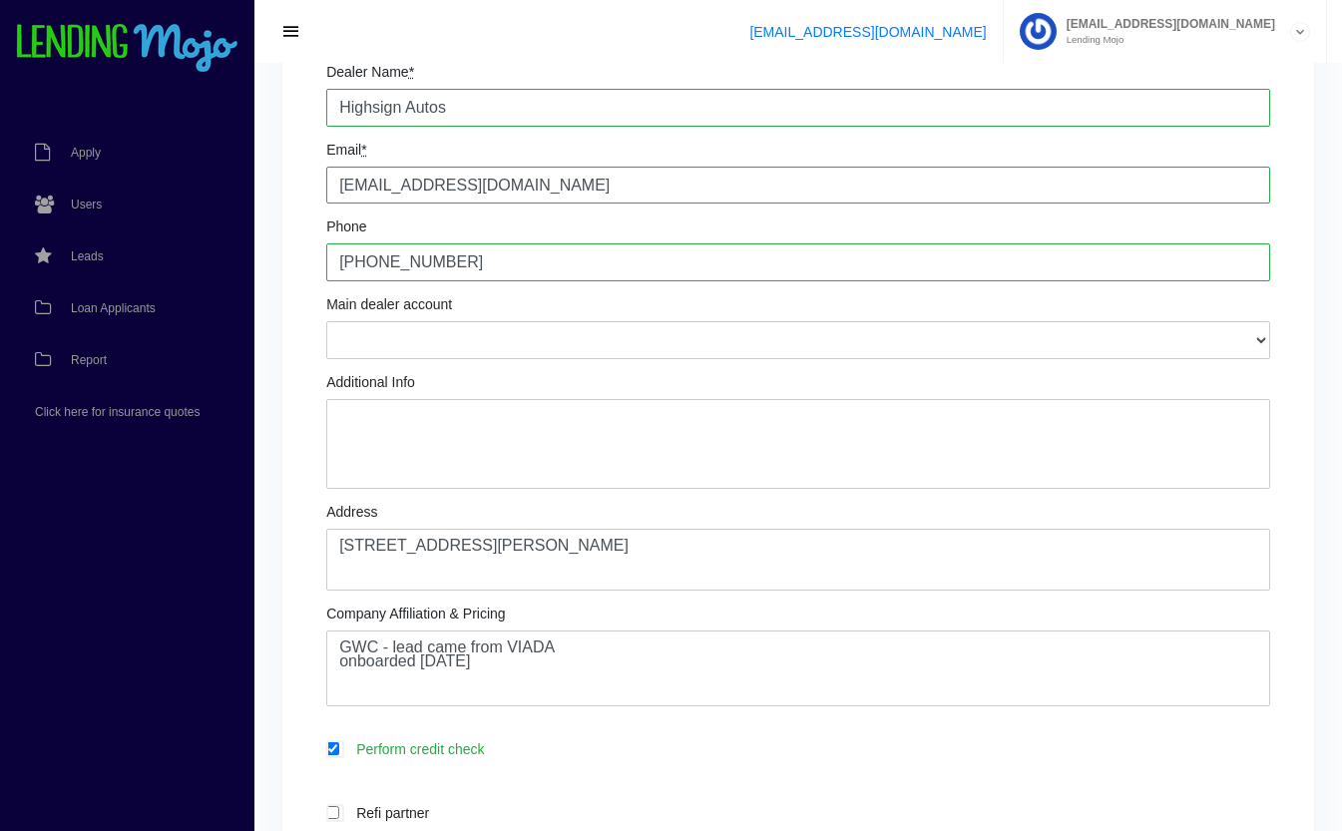
scroll to position [246, 0]
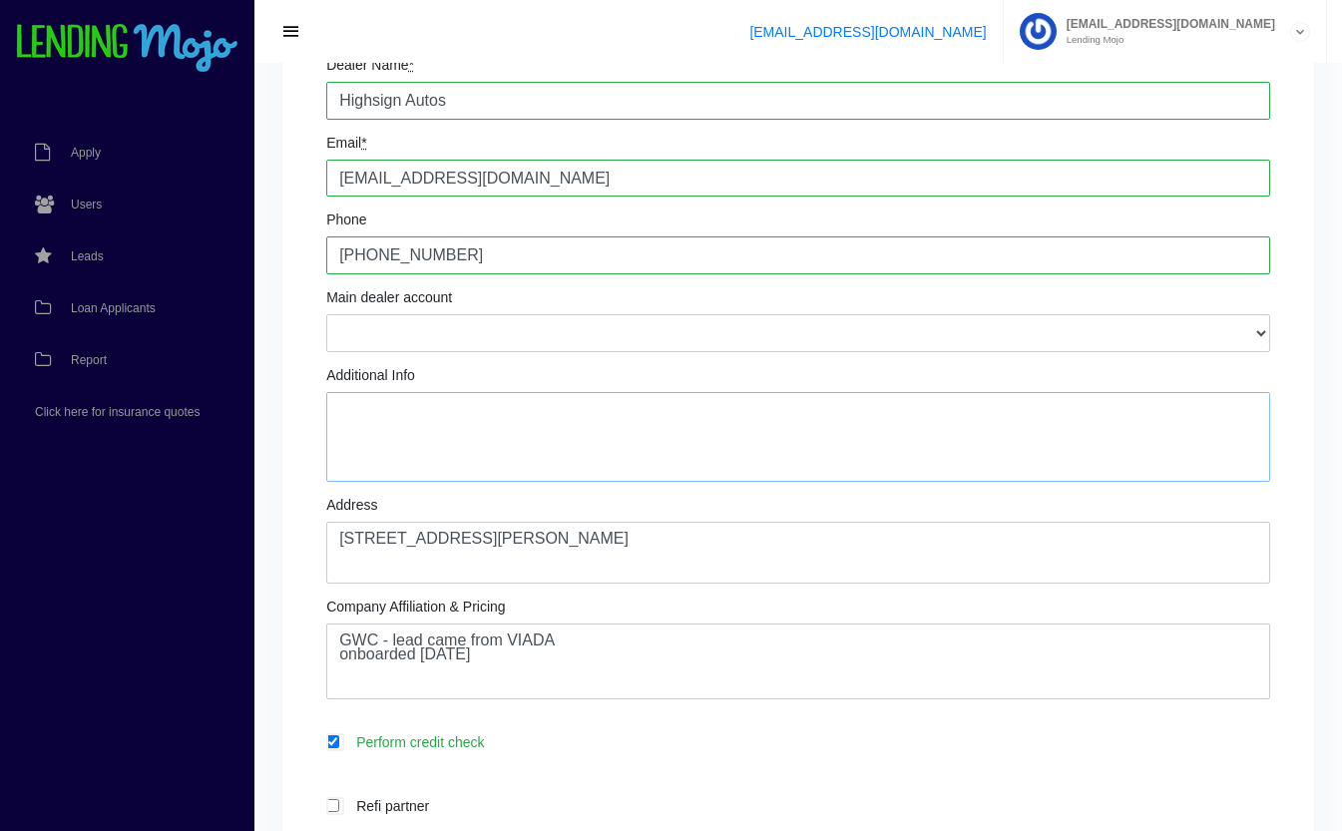
click at [637, 414] on textarea "Additional Info" at bounding box center [798, 437] width 944 height 90
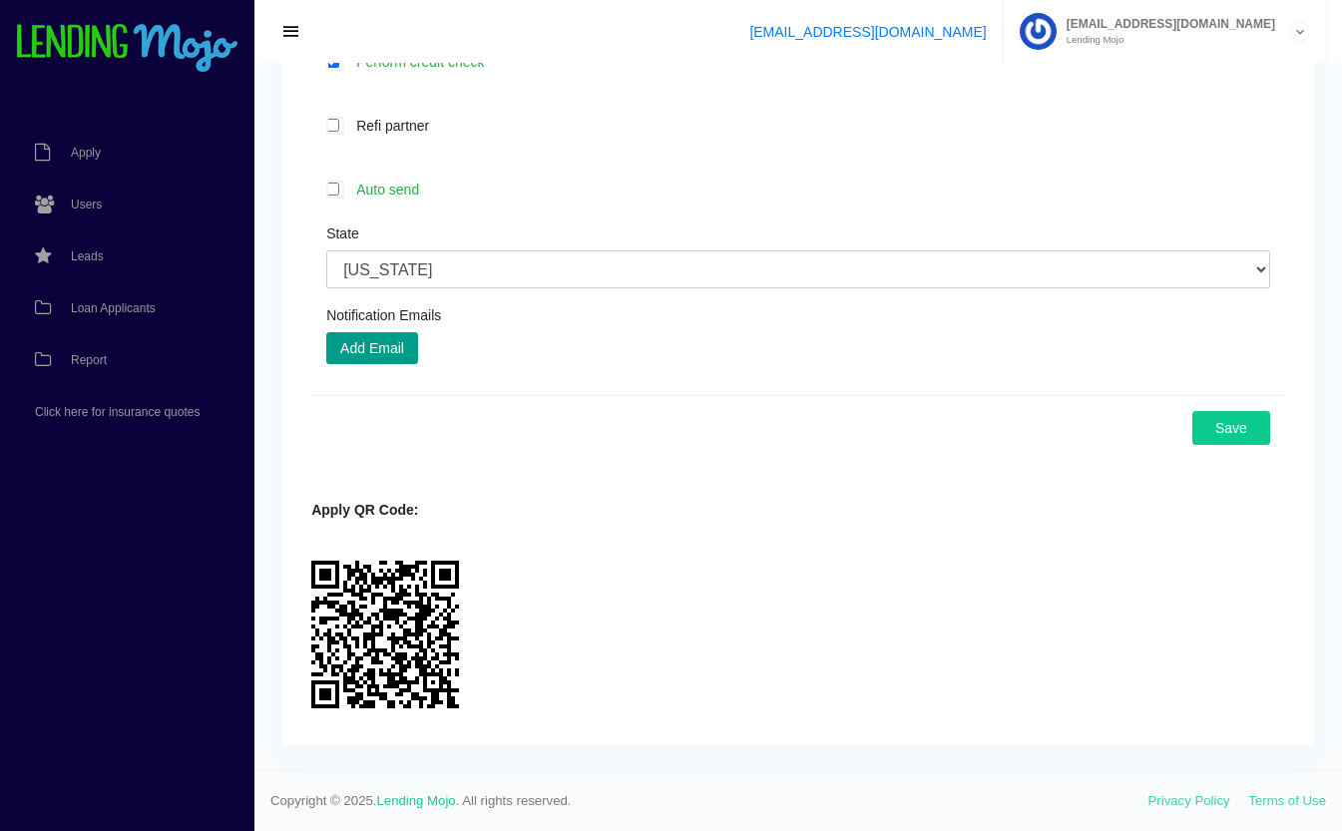
scroll to position [928, 0]
type textarea "No text # provided. (try main) Ahmad Mohmand: Owner"
click at [1211, 435] on button "Save" at bounding box center [1231, 428] width 78 height 34
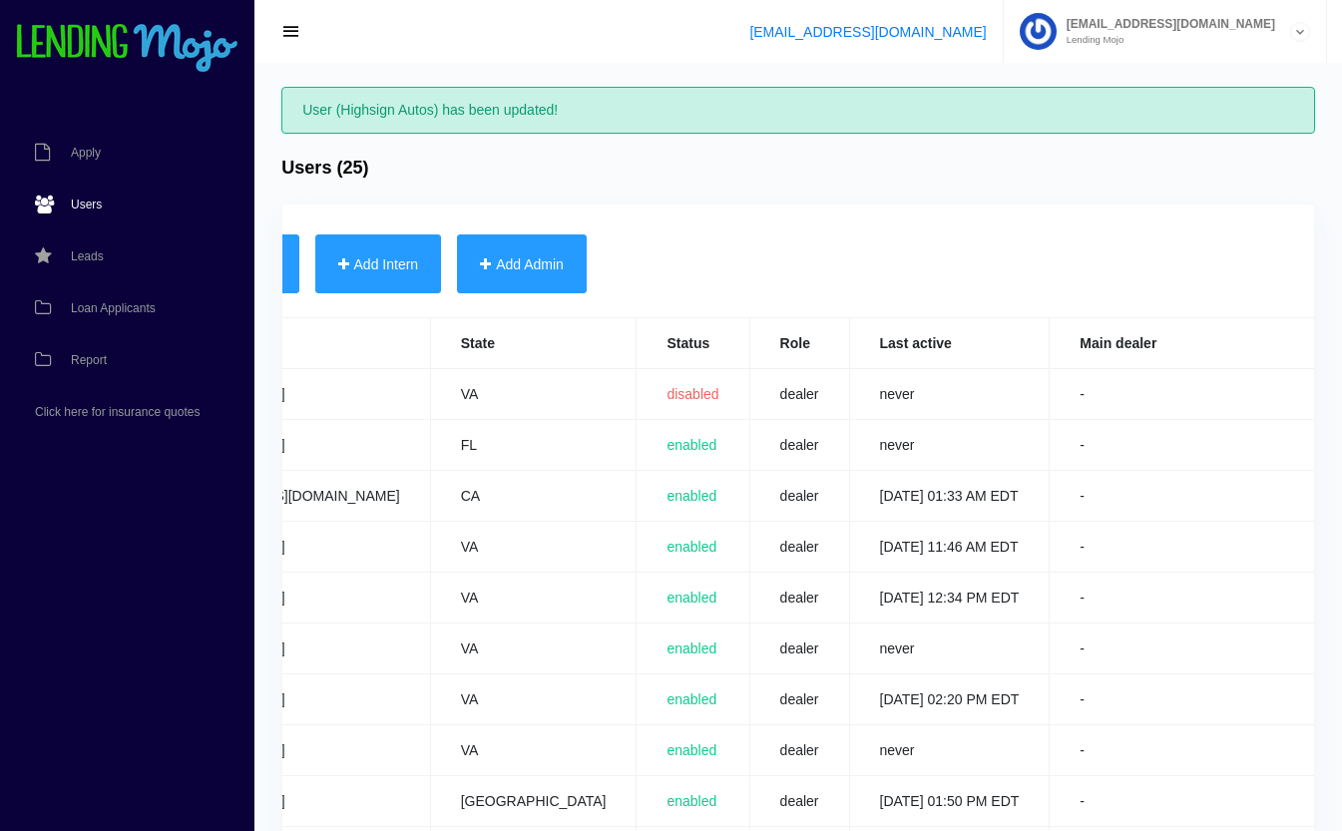
scroll to position [0, 786]
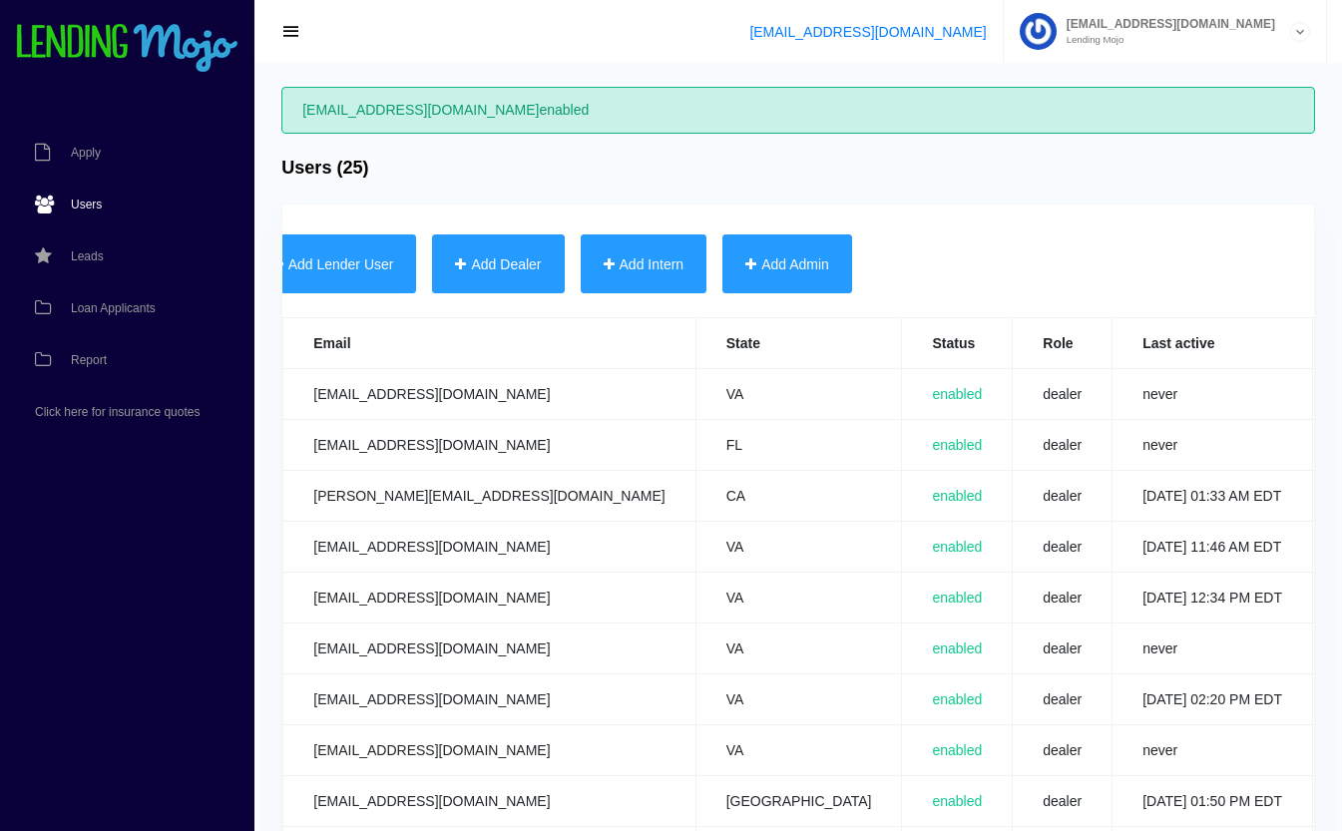
scroll to position [0, 783]
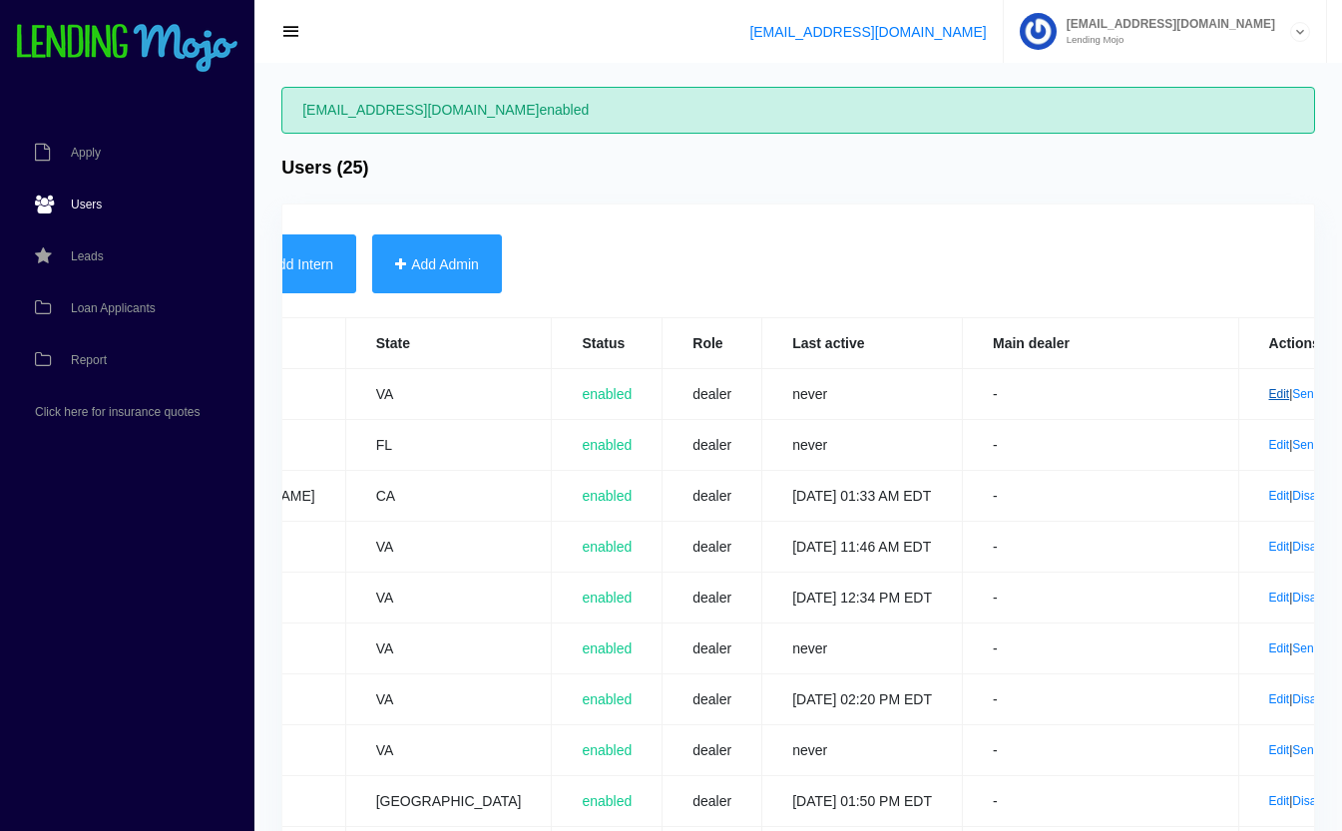
click at [1269, 390] on link "Edit" at bounding box center [1279, 394] width 21 height 14
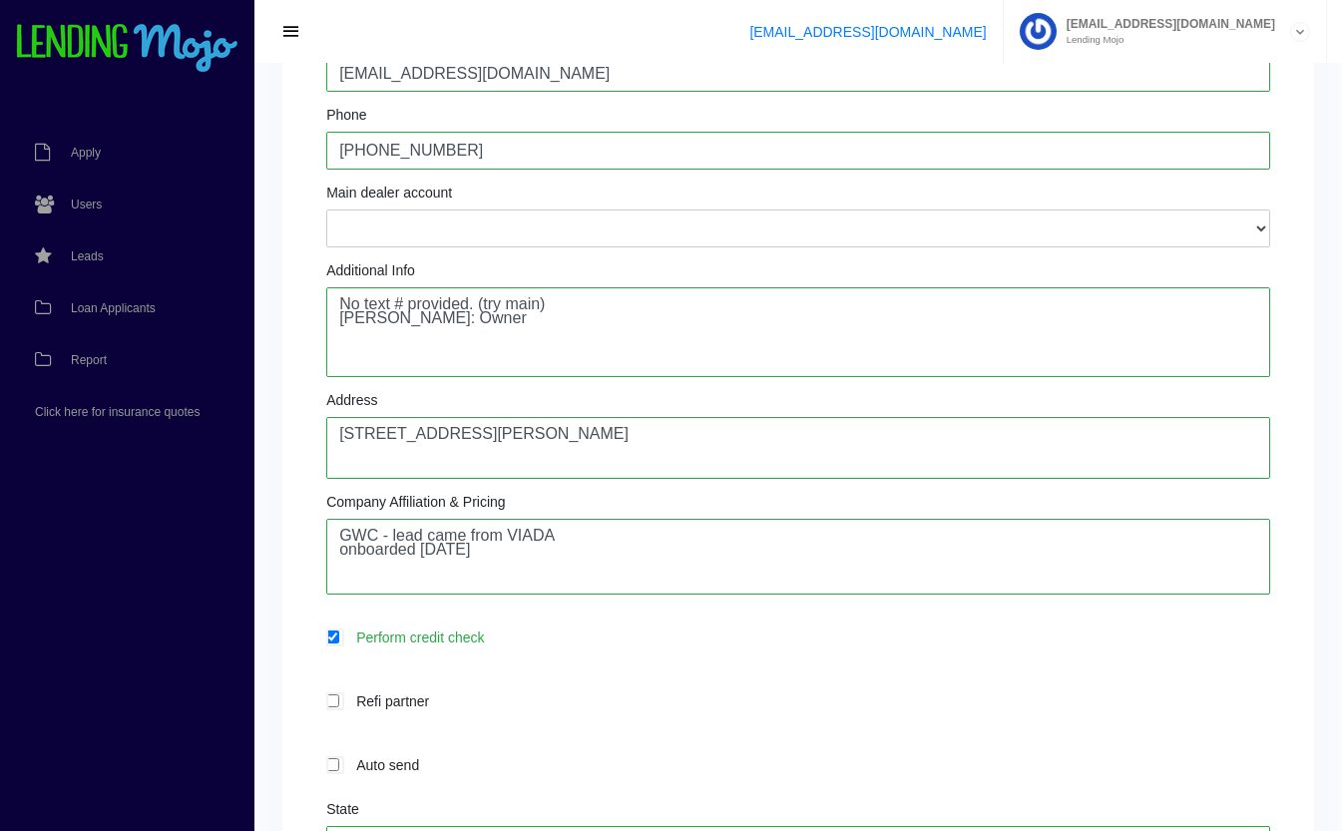
scroll to position [353, 0]
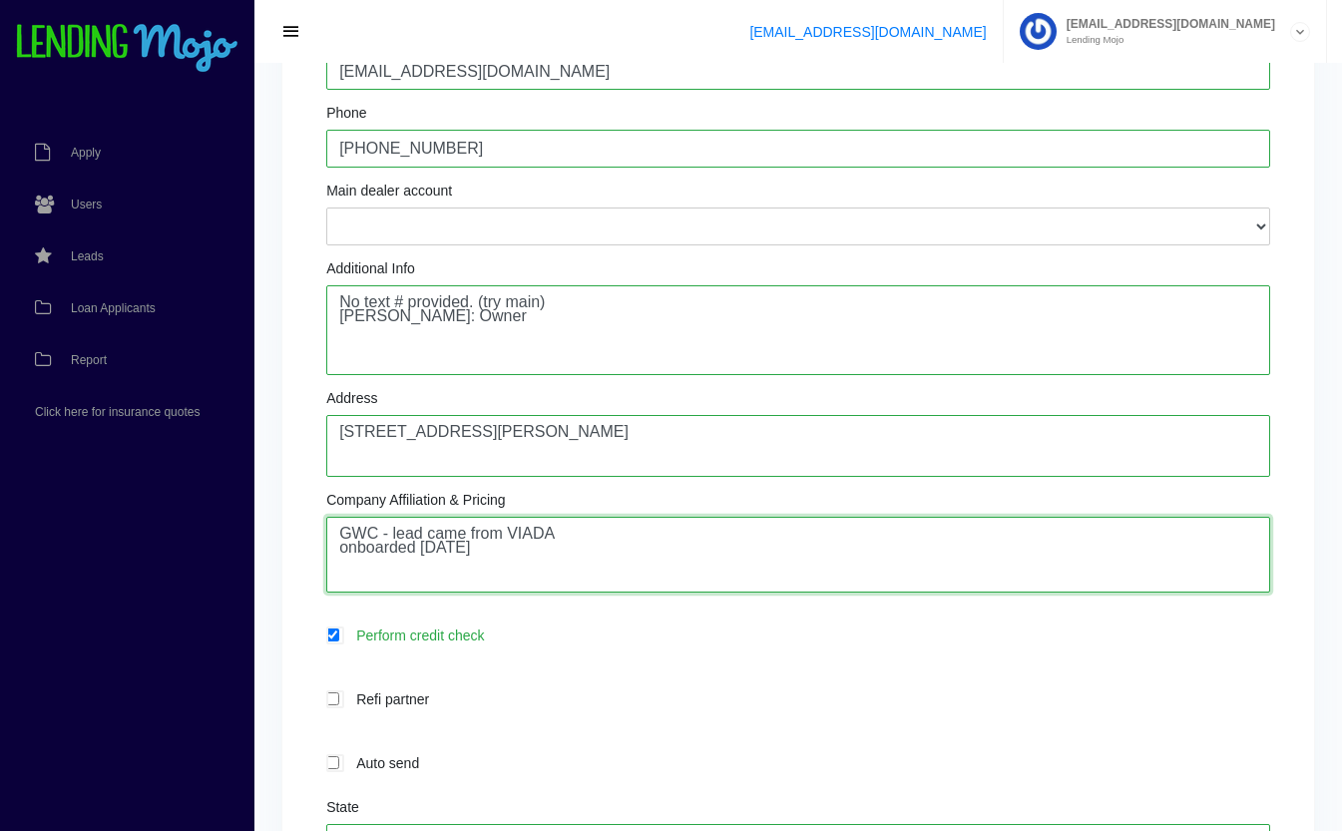
click at [637, 551] on textarea "GWC - lead came from VIADA onboarded [DATE]" at bounding box center [798, 555] width 944 height 76
click at [639, 536] on textarea "GWC - lead came from VIADA onboarded [DATE]" at bounding box center [798, 555] width 944 height 76
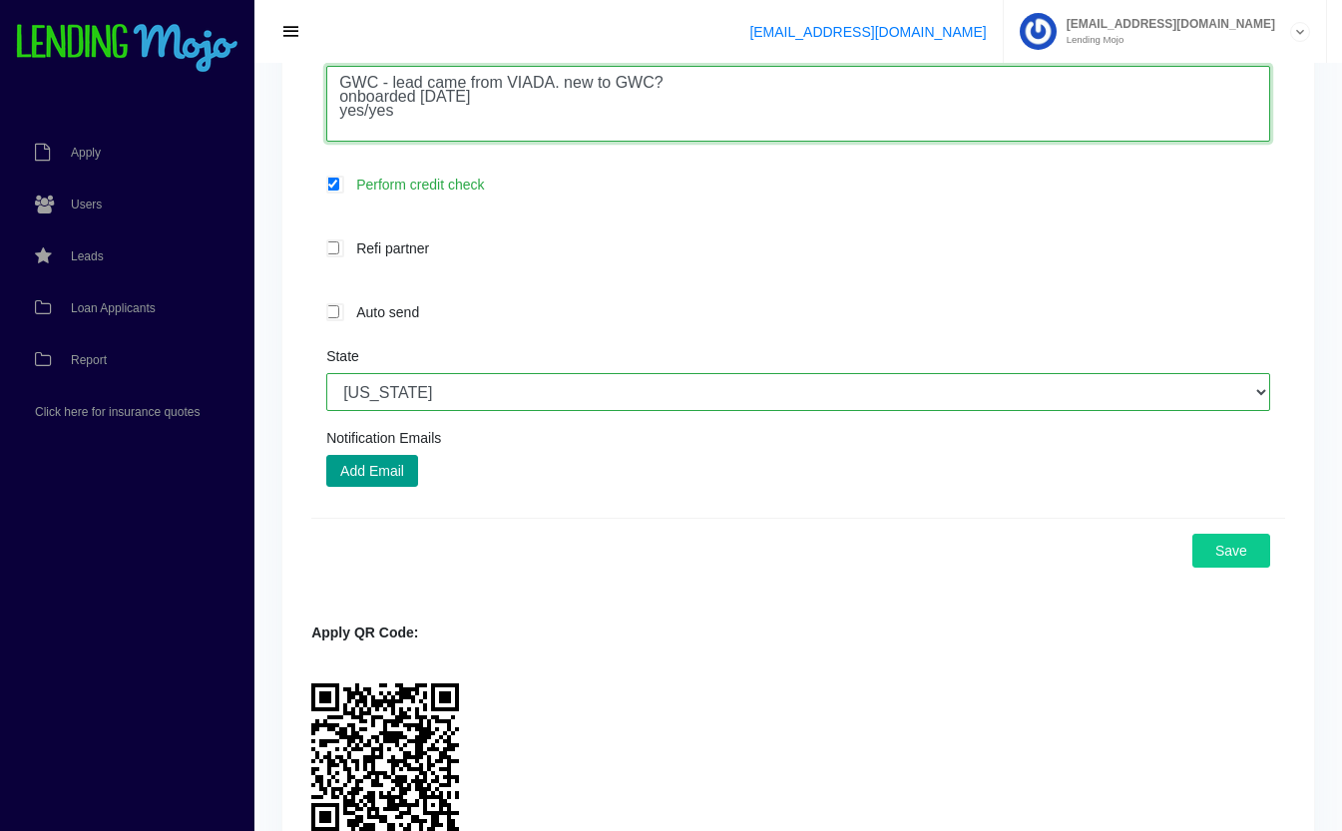
scroll to position [807, 0]
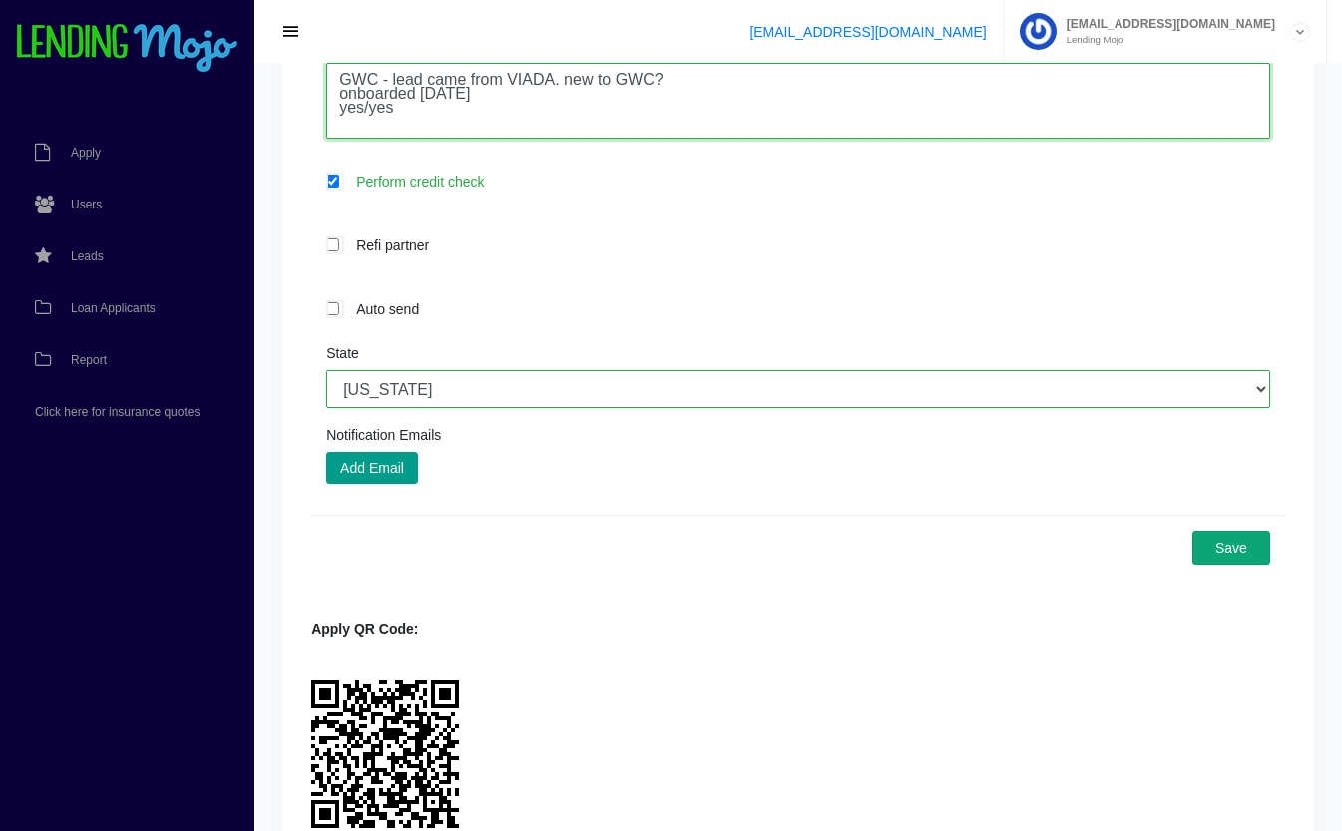
type textarea "GWC - lead came from VIADA. new to GWC? onboarded [DATE] yes/yes"
click at [1231, 552] on button "Save" at bounding box center [1231, 548] width 78 height 34
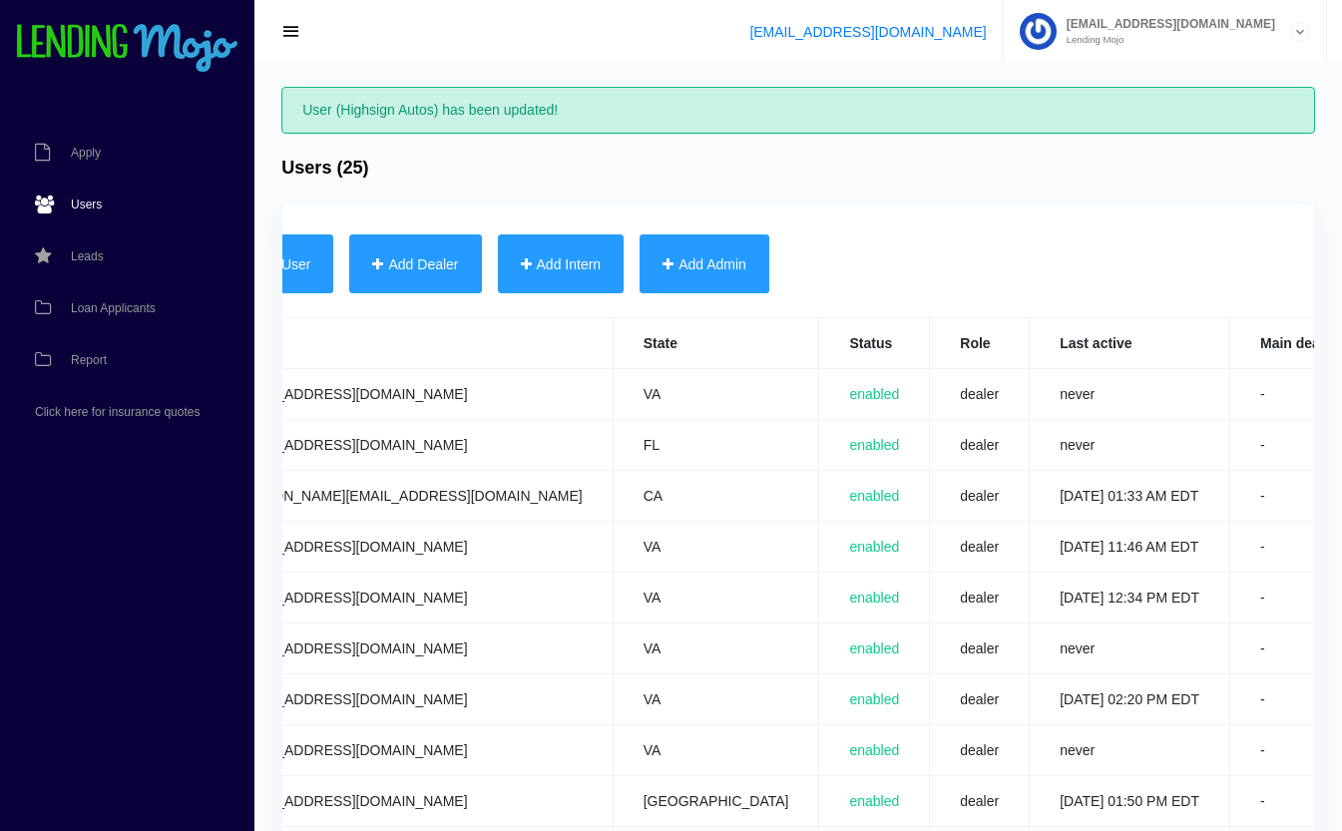
scroll to position [0, 783]
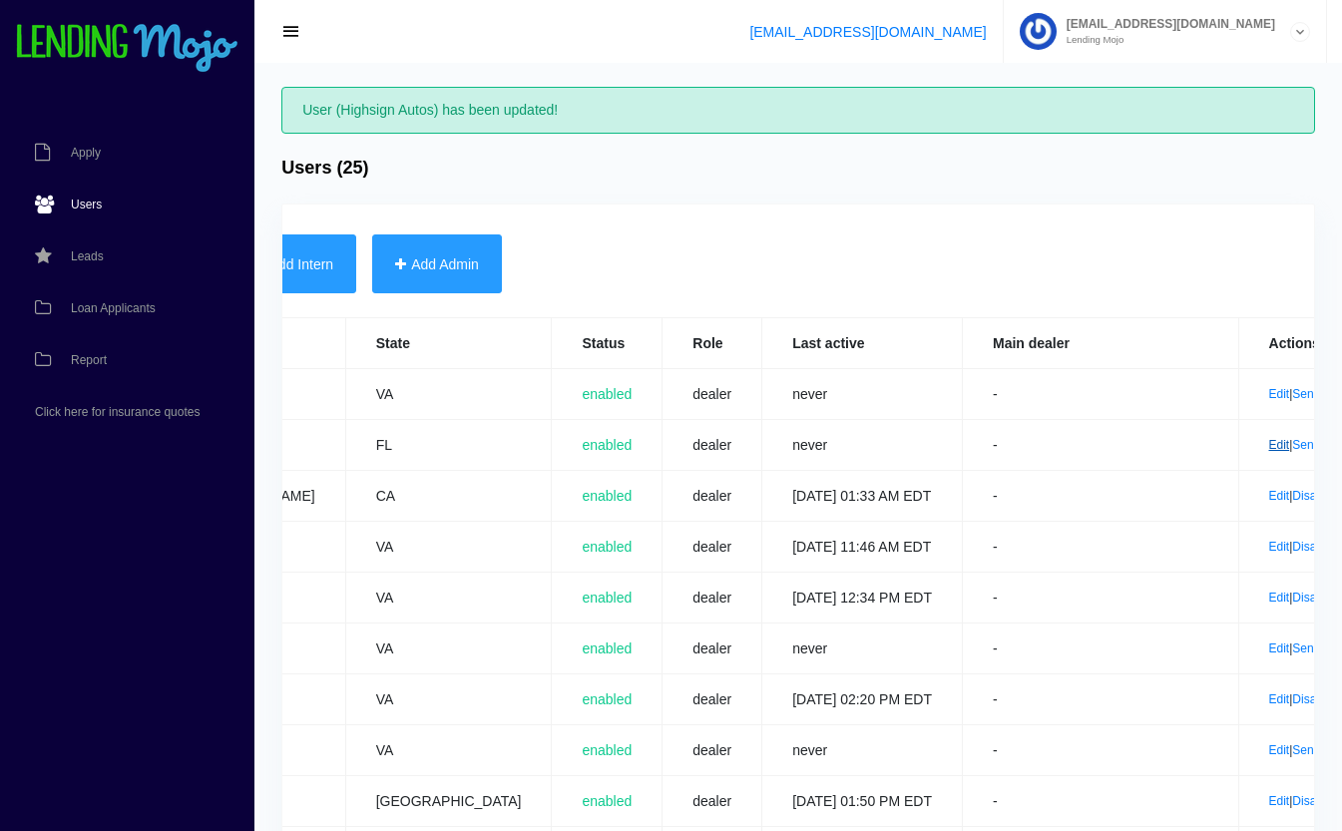
click at [1269, 449] on link "Edit" at bounding box center [1279, 445] width 21 height 14
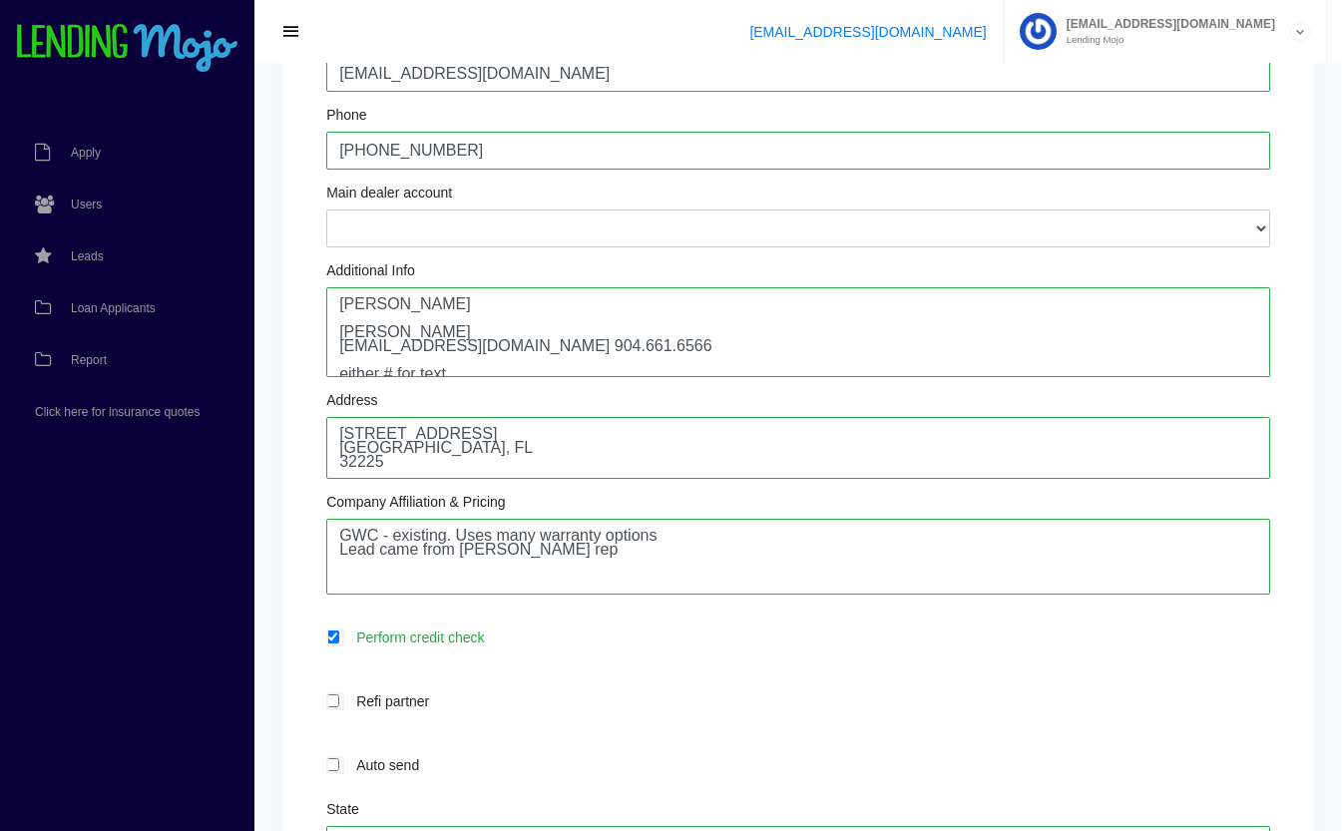
scroll to position [352, 0]
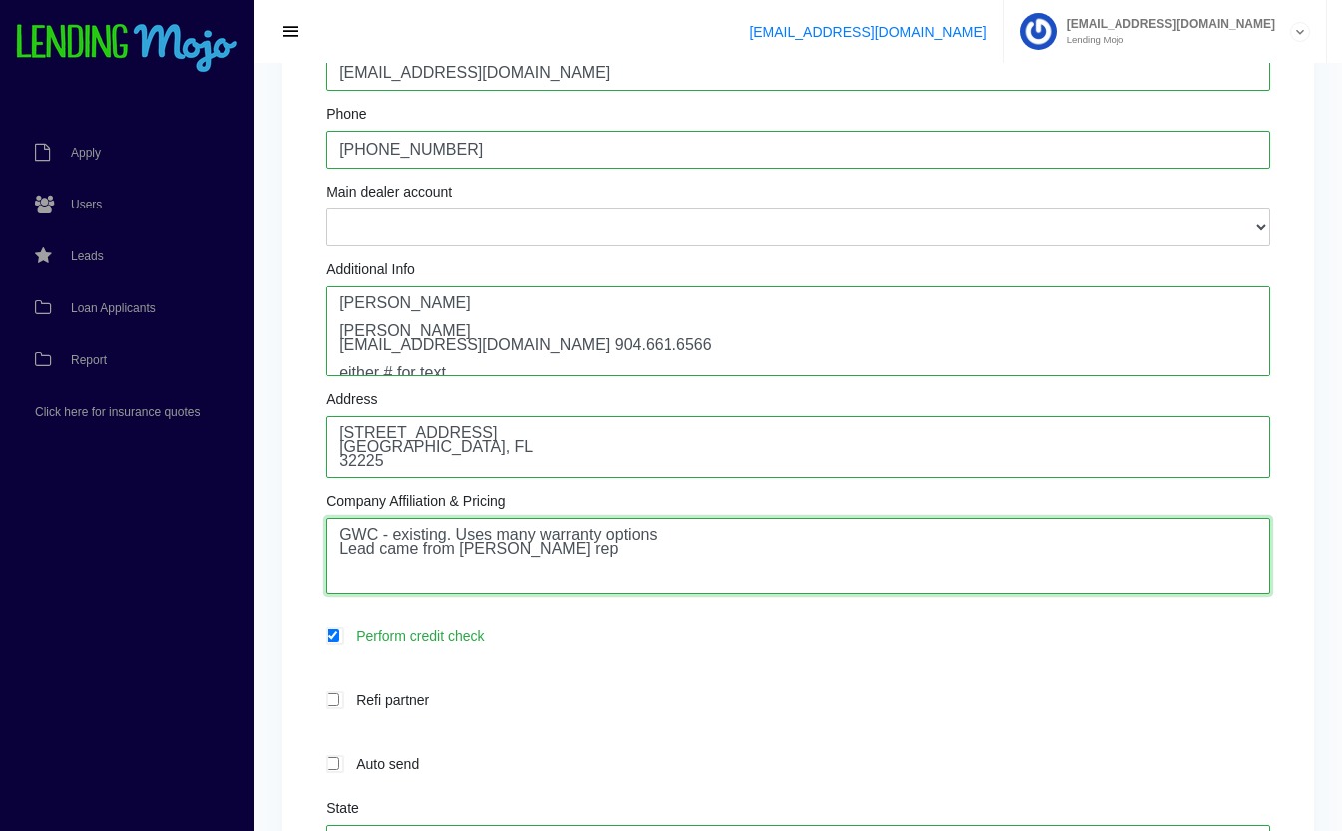
click at [638, 563] on textarea "GWC - existing. Uses many warranty options Lead came from [PERSON_NAME] rep" at bounding box center [798, 556] width 944 height 76
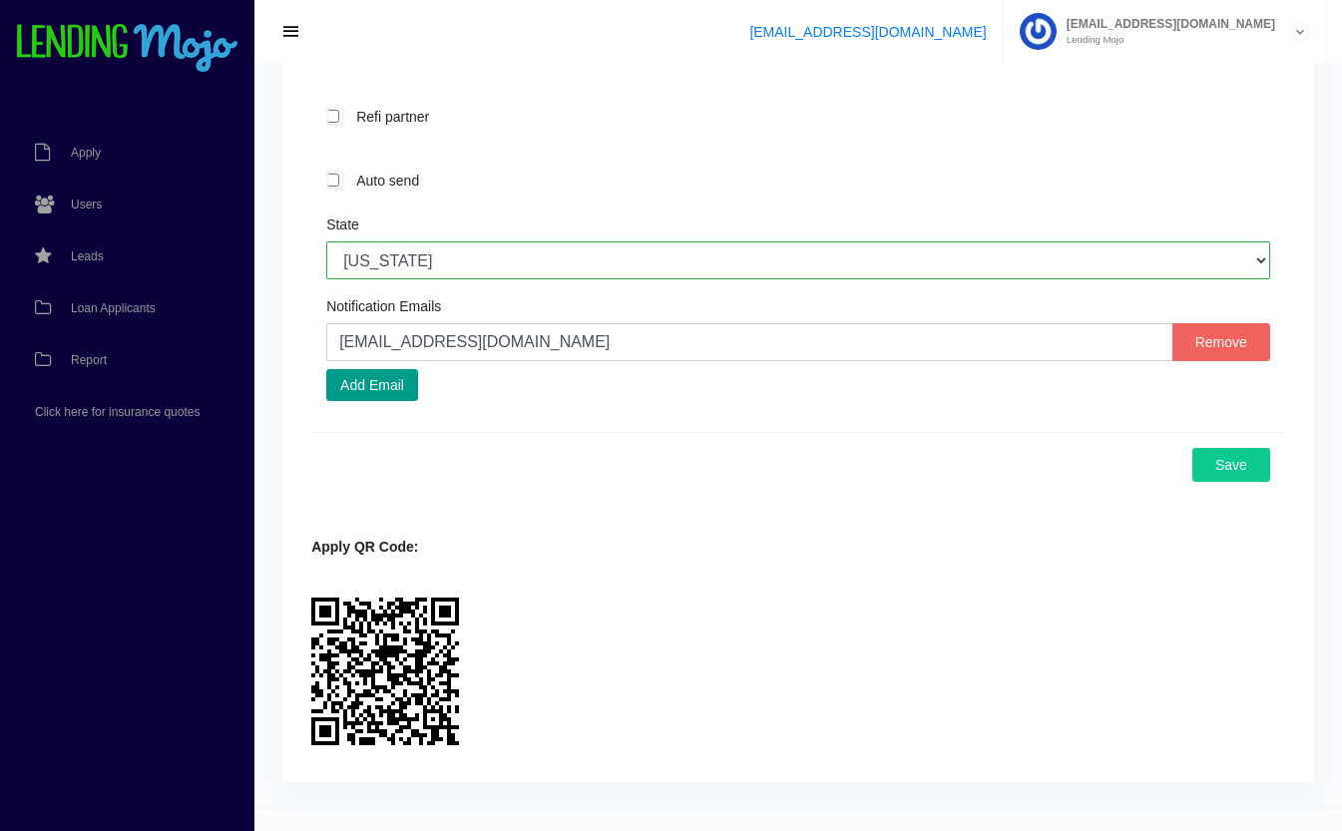
scroll to position [939, 0]
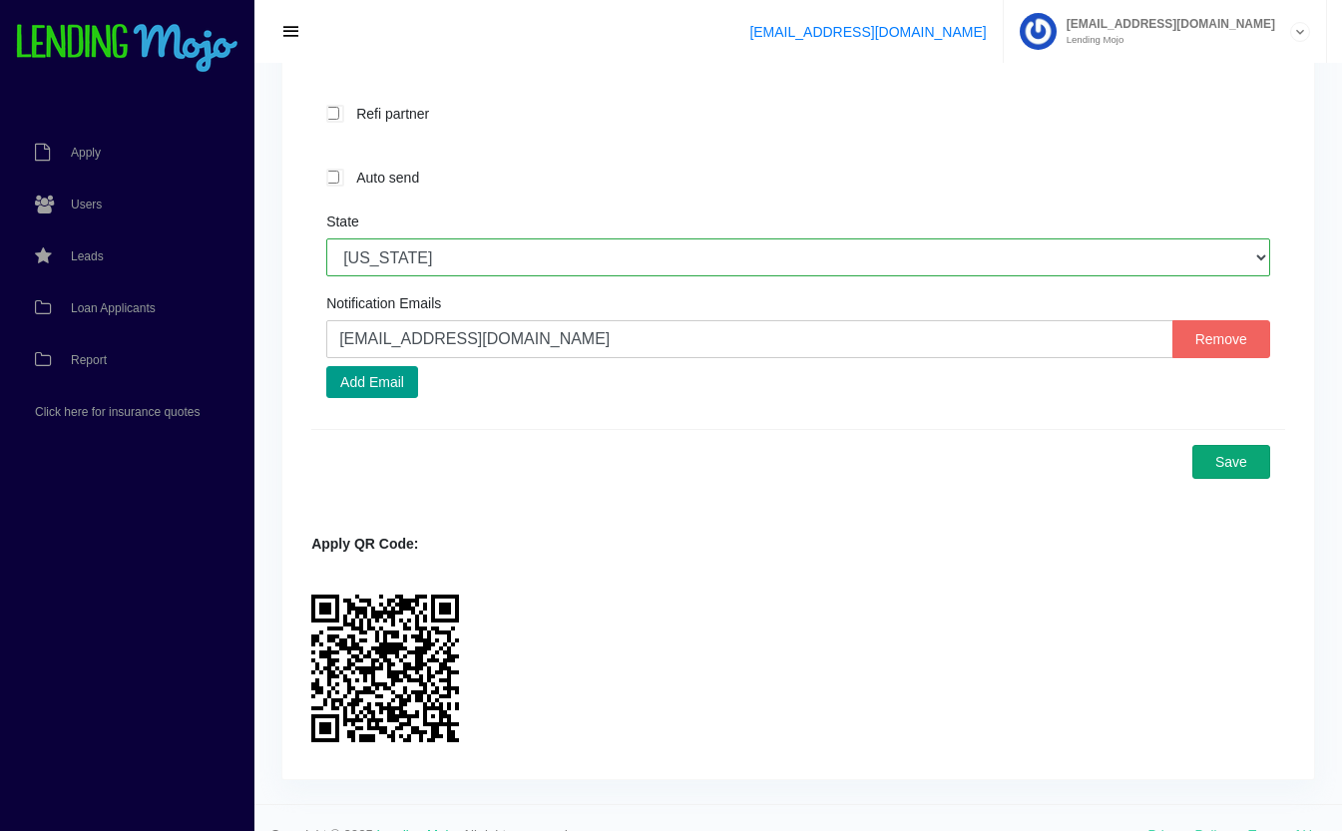
type textarea "GWC - existing. Uses many warranty options Lead came from [PERSON_NAME] rep Onb…"
click at [1233, 461] on button "Save" at bounding box center [1231, 462] width 78 height 34
